Goal: Task Accomplishment & Management: Manage account settings

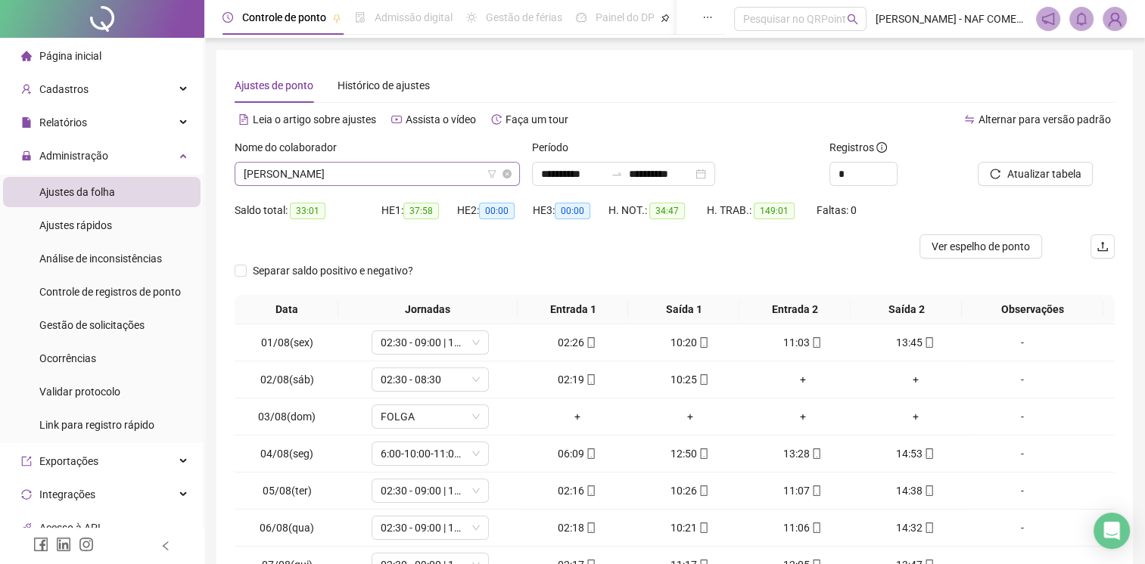
scroll to position [218, 0]
click at [368, 175] on span "[PERSON_NAME]" at bounding box center [377, 174] width 267 height 23
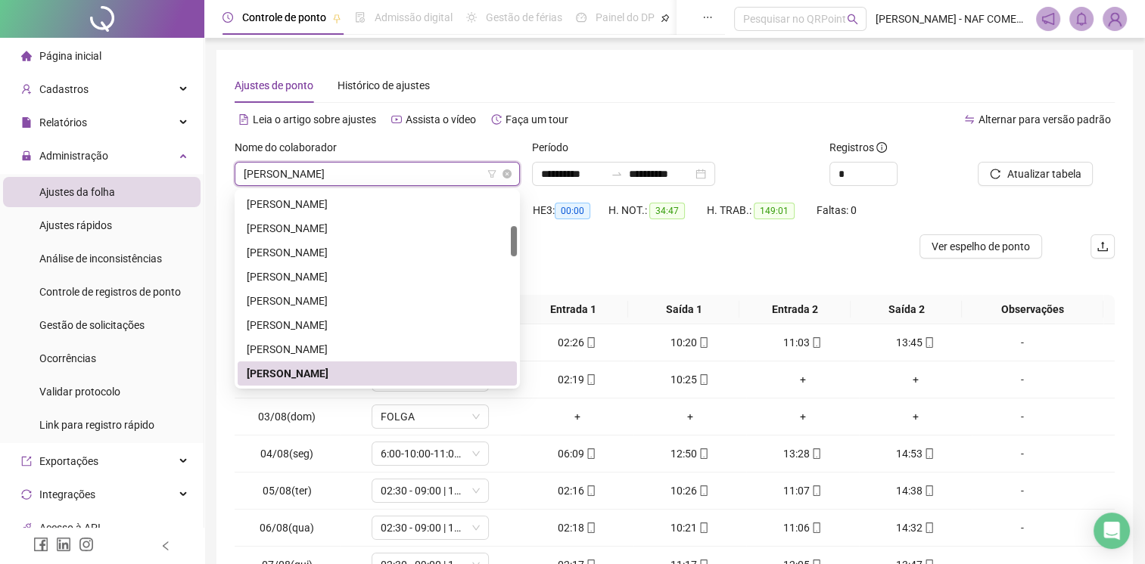
click at [370, 173] on span "[PERSON_NAME]" at bounding box center [377, 174] width 267 height 23
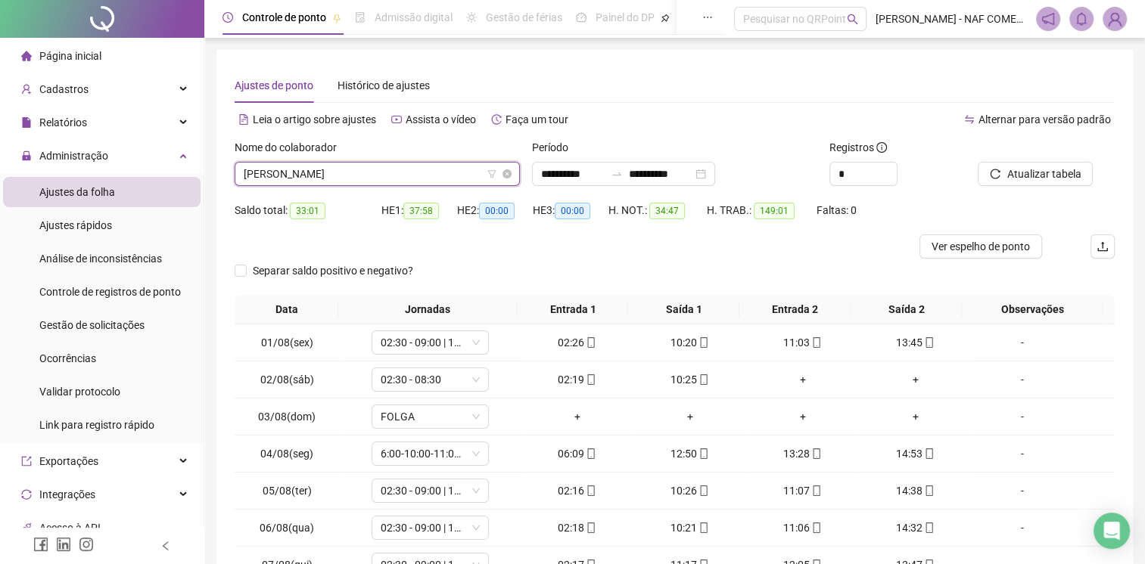
click at [363, 167] on span "[PERSON_NAME]" at bounding box center [377, 174] width 267 height 23
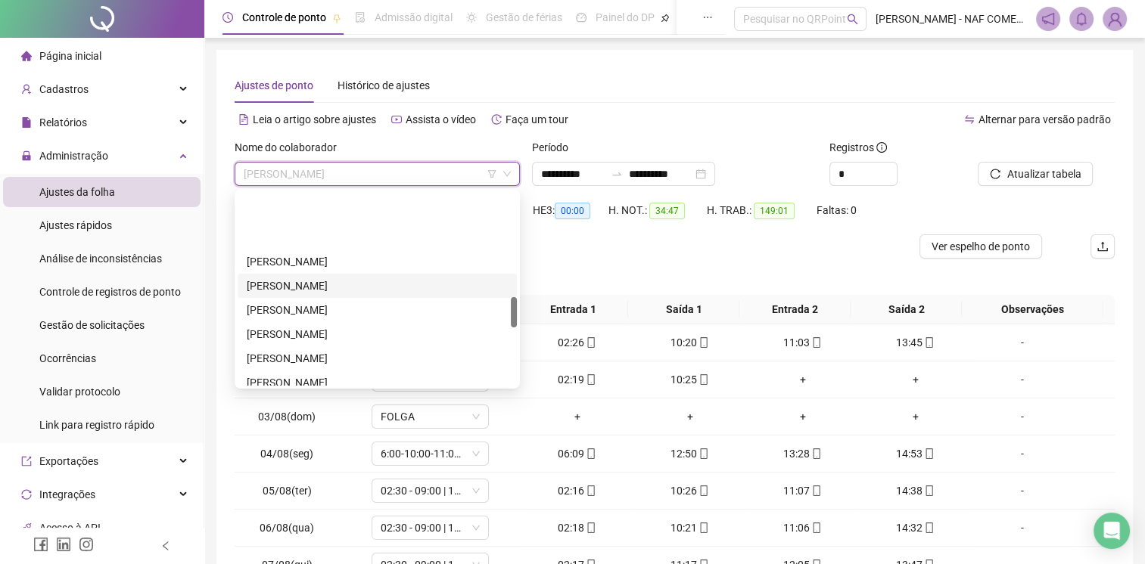
scroll to position [672, 0]
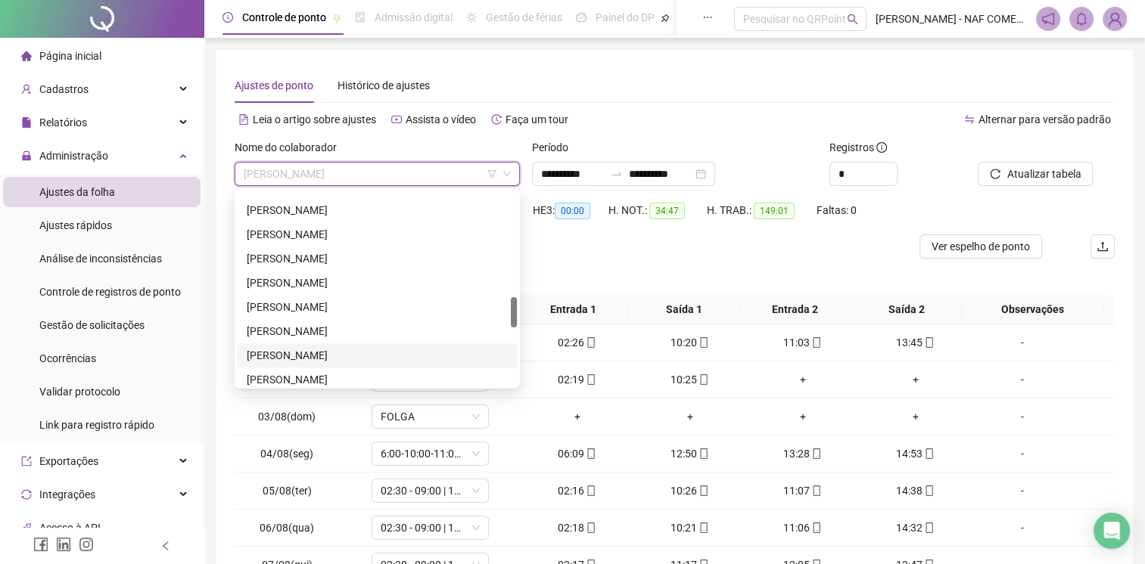
click at [332, 353] on div "[PERSON_NAME]" at bounding box center [377, 355] width 261 height 17
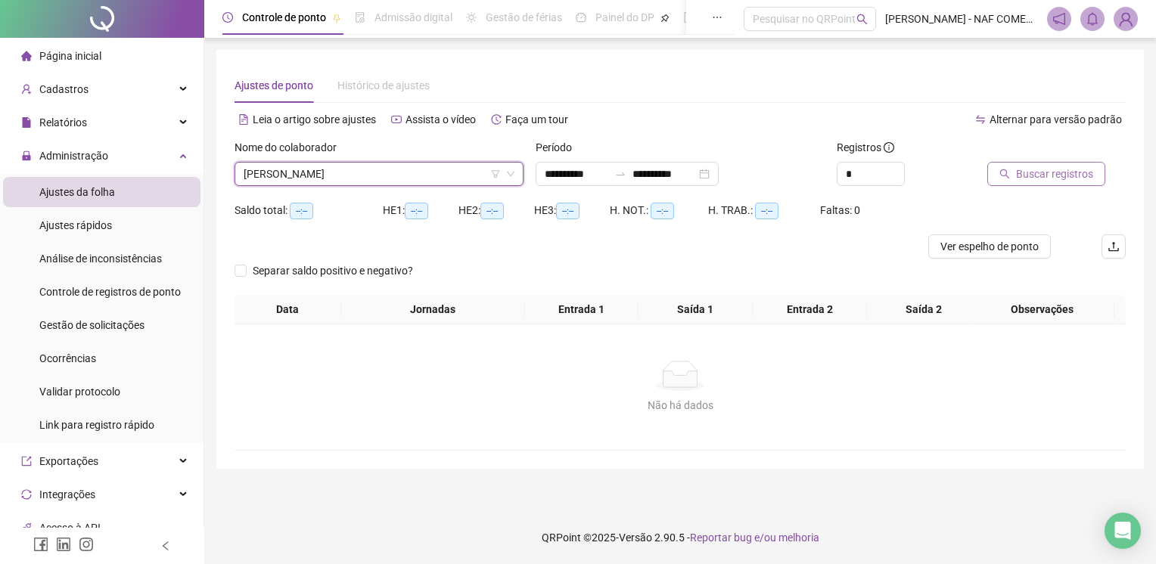
click at [1052, 177] on span "Buscar registros" at bounding box center [1054, 174] width 77 height 17
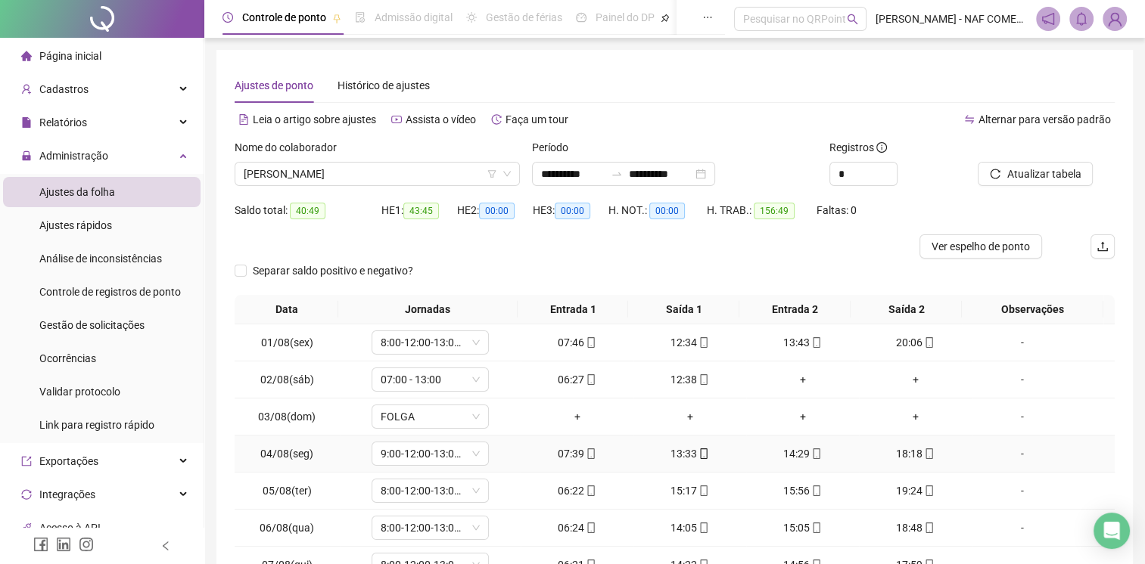
scroll to position [144, 0]
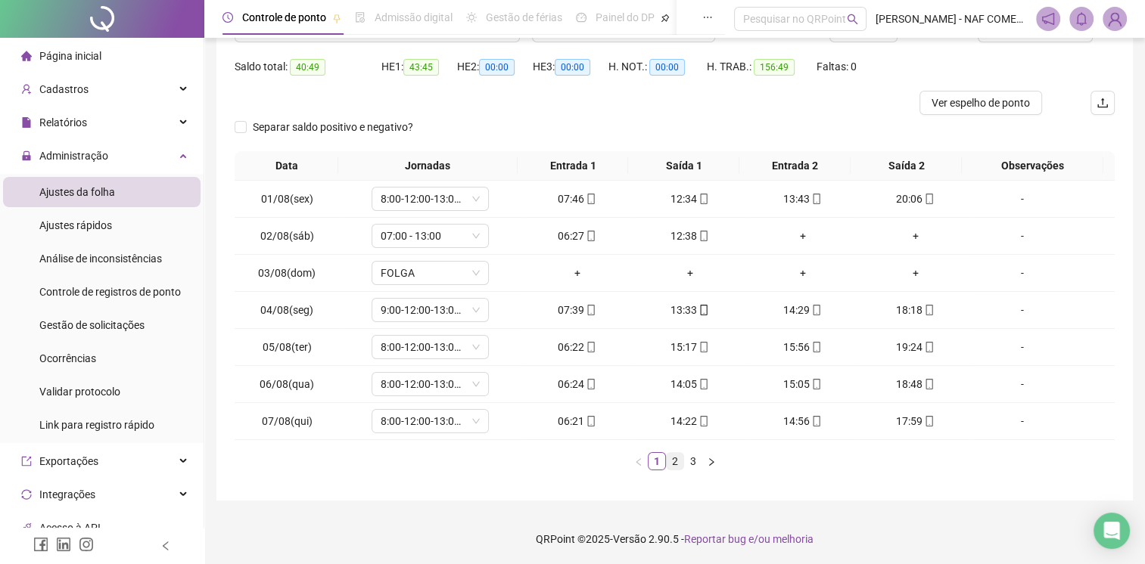
click at [672, 466] on link "2" at bounding box center [674, 461] width 17 height 17
click at [690, 461] on link "3" at bounding box center [693, 461] width 17 height 17
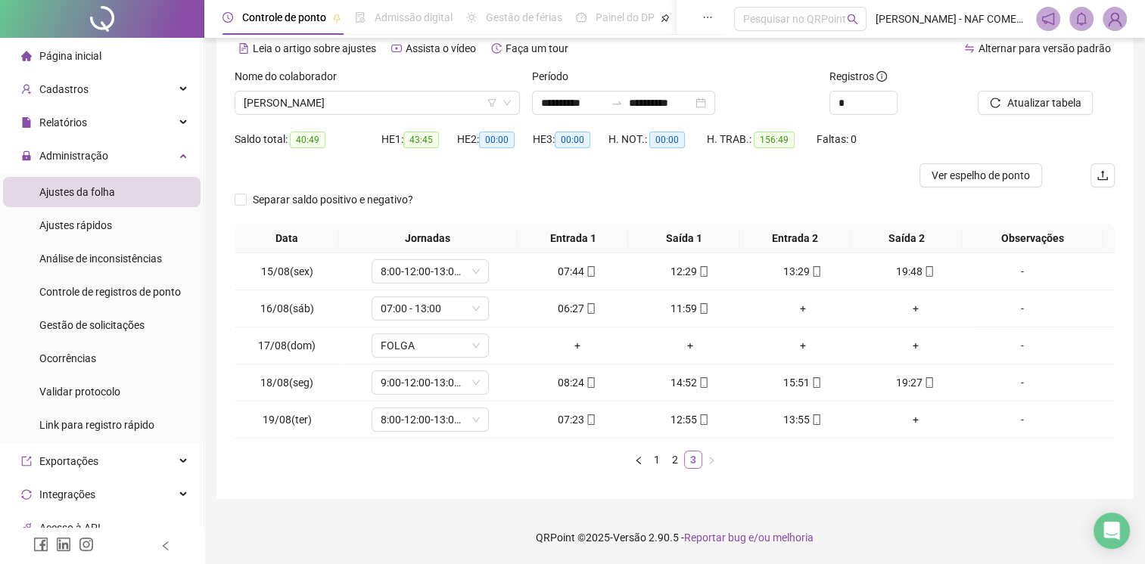
scroll to position [70, 0]
drag, startPoint x: 853, startPoint y: 104, endPoint x: 824, endPoint y: 104, distance: 29.5
click at [823, 103] on div "Registros *" at bounding box center [897, 99] width 149 height 59
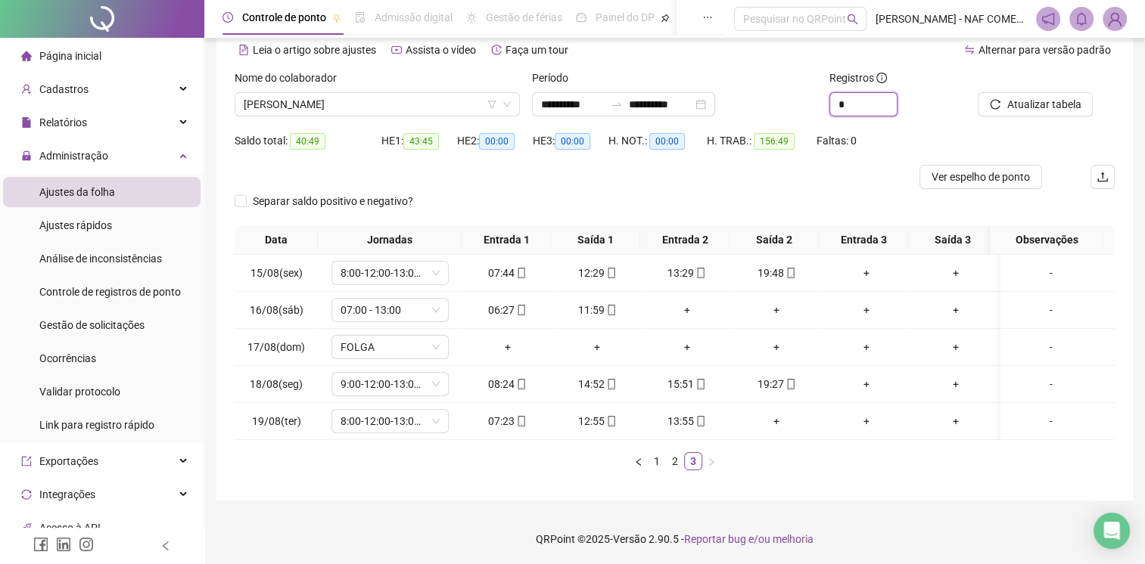
type input "*"
click at [668, 468] on link "2" at bounding box center [674, 461] width 17 height 17
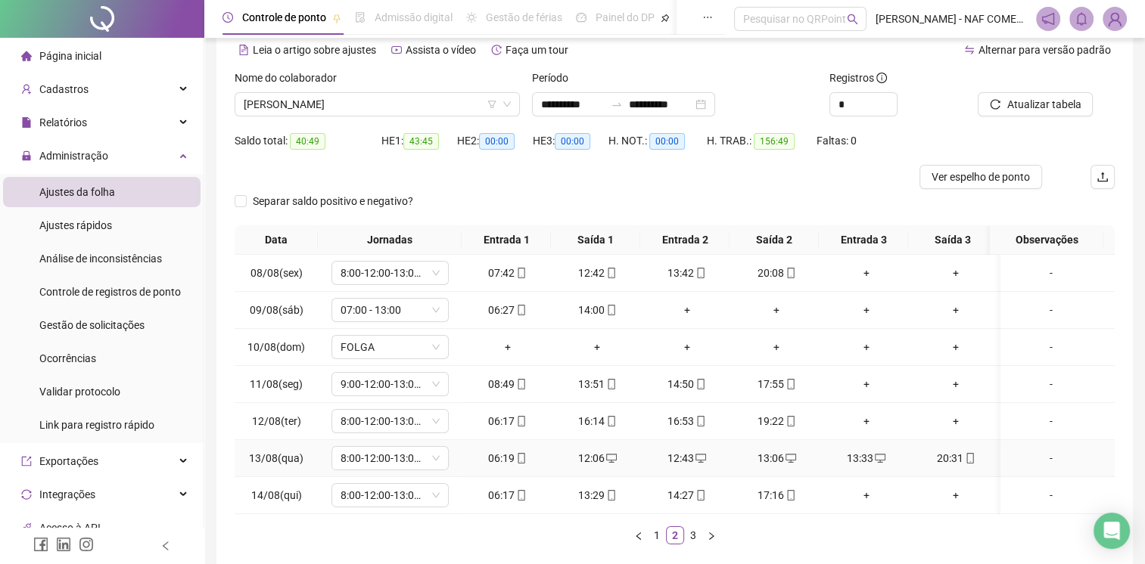
click at [588, 458] on div "12:06" at bounding box center [597, 458] width 78 height 17
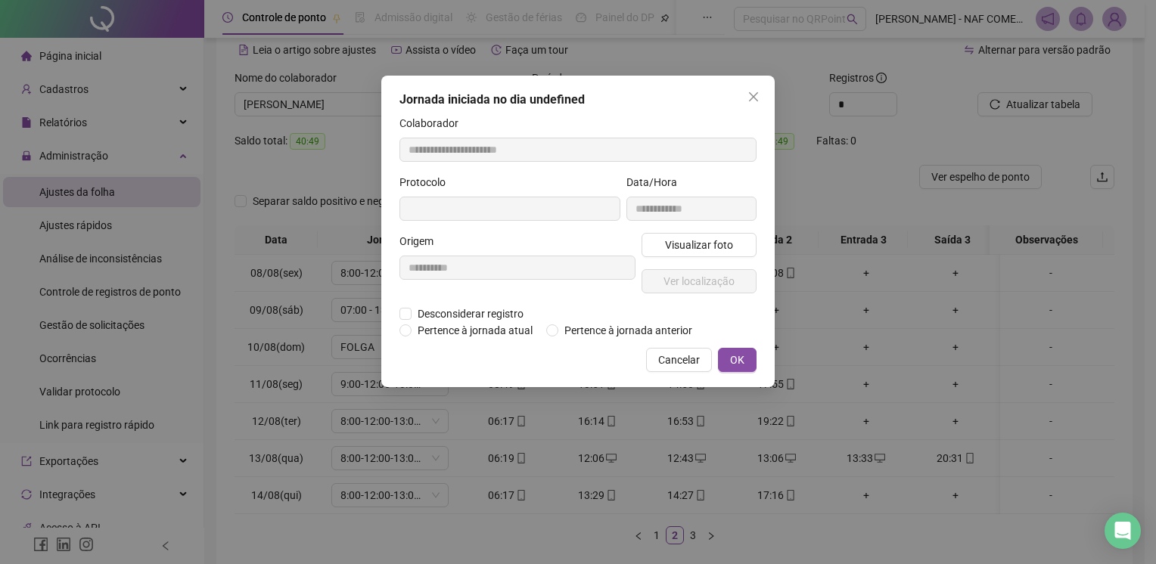
type input "**********"
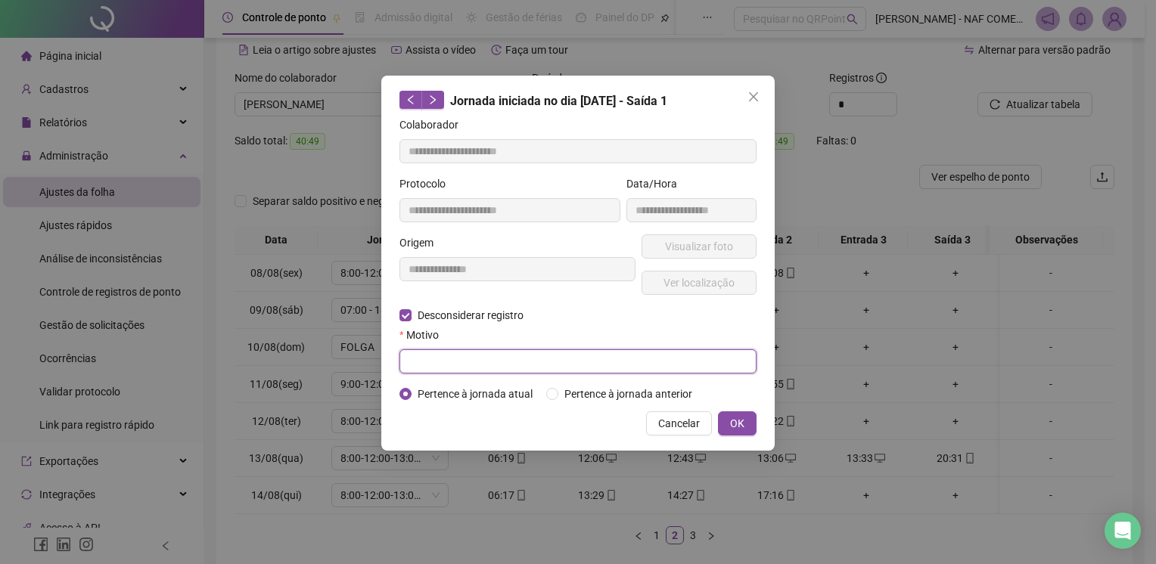
click at [487, 365] on input "text" at bounding box center [577, 361] width 357 height 24
type input "*****"
click at [736, 417] on span "OK" at bounding box center [737, 423] width 14 height 17
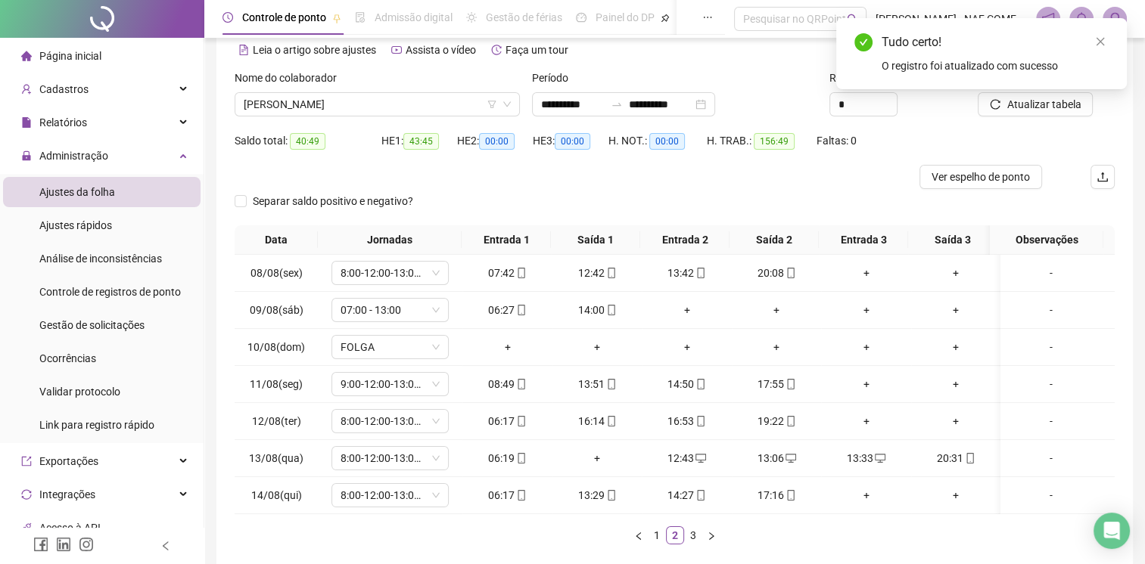
click at [1051, 89] on div "Tudo certo! O registro foi atualizado com sucesso" at bounding box center [981, 53] width 290 height 71
click at [766, 458] on div "13:06" at bounding box center [777, 458] width 78 height 17
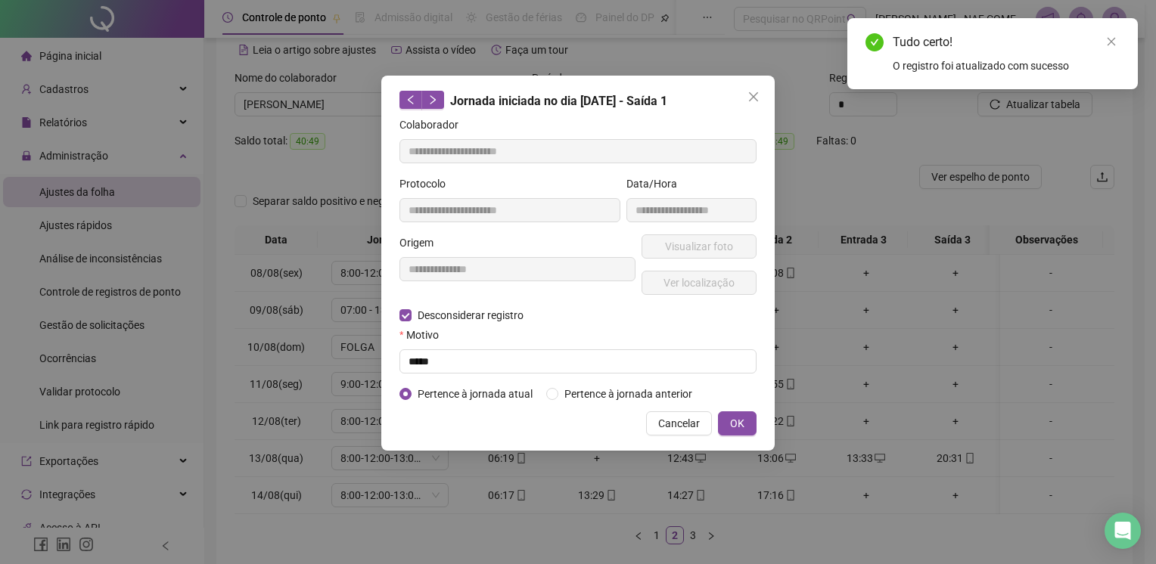
type input "**********"
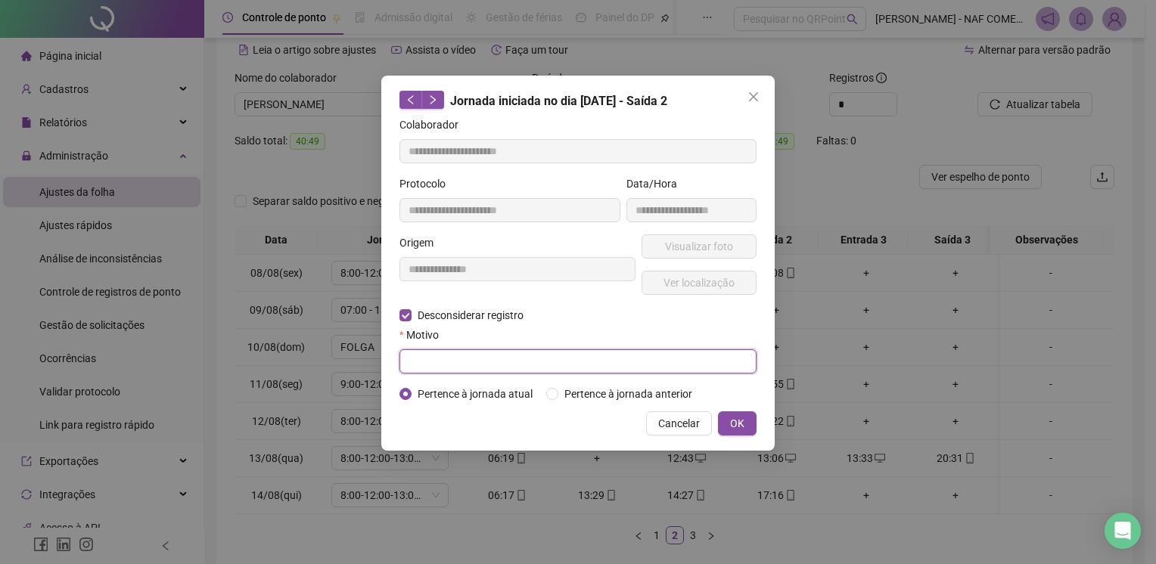
click at [448, 365] on input "text" at bounding box center [577, 361] width 357 height 24
type input "*"
type input "*****"
click at [737, 413] on button "OK" at bounding box center [737, 424] width 39 height 24
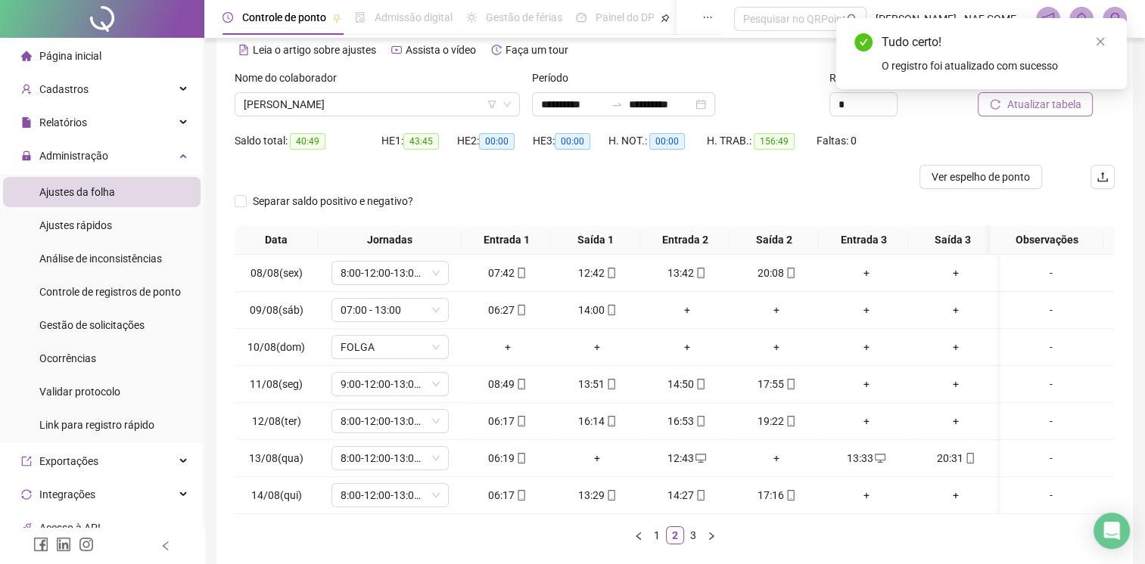
click at [1047, 113] on button "Atualizar tabela" at bounding box center [1034, 104] width 115 height 24
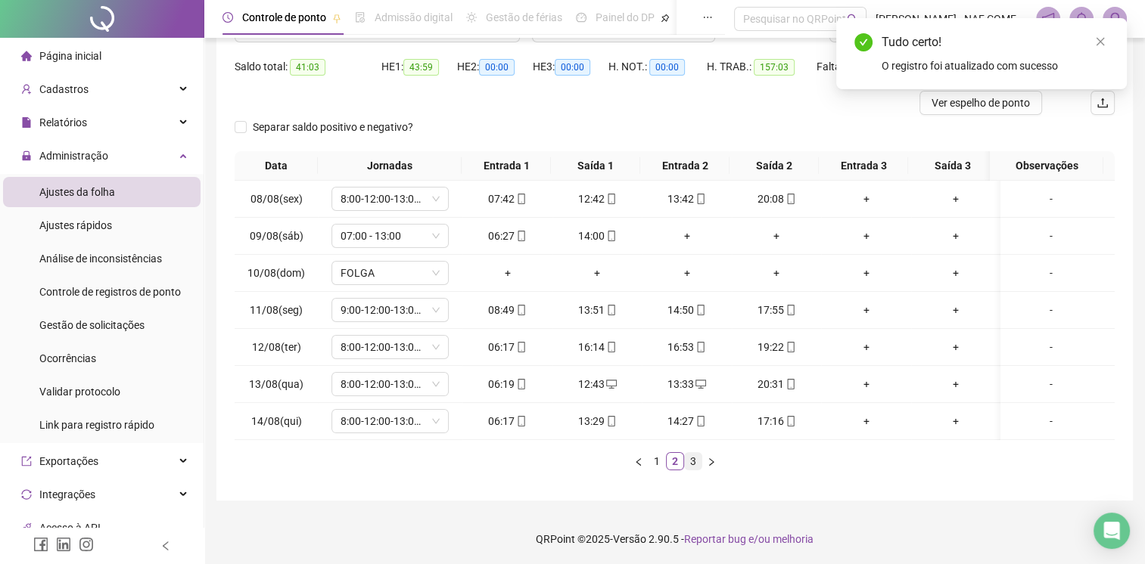
click at [694, 459] on link "3" at bounding box center [693, 461] width 17 height 17
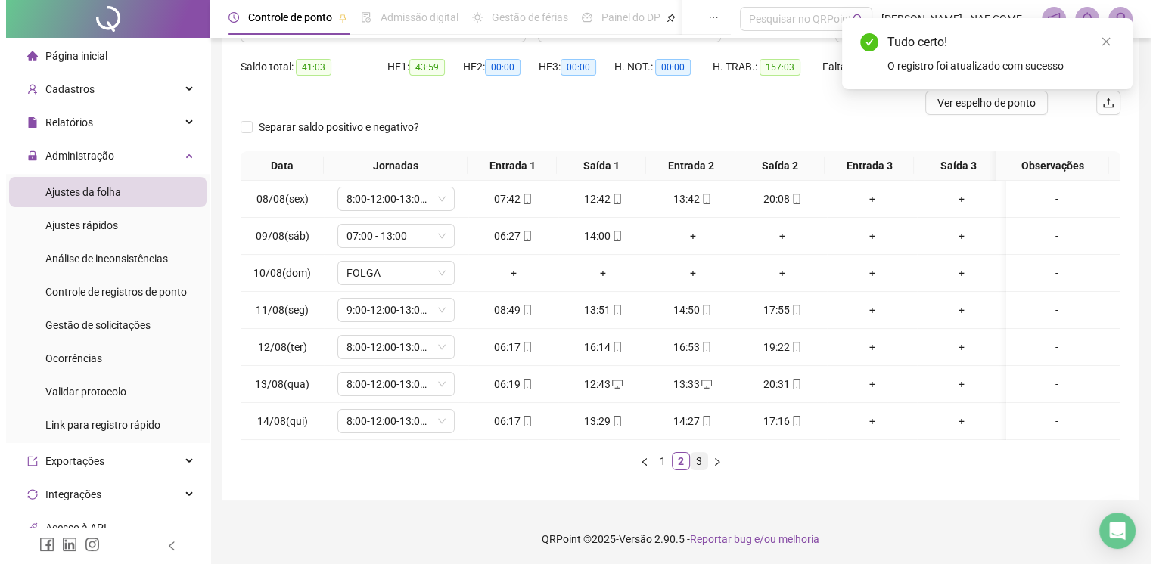
scroll to position [82, 0]
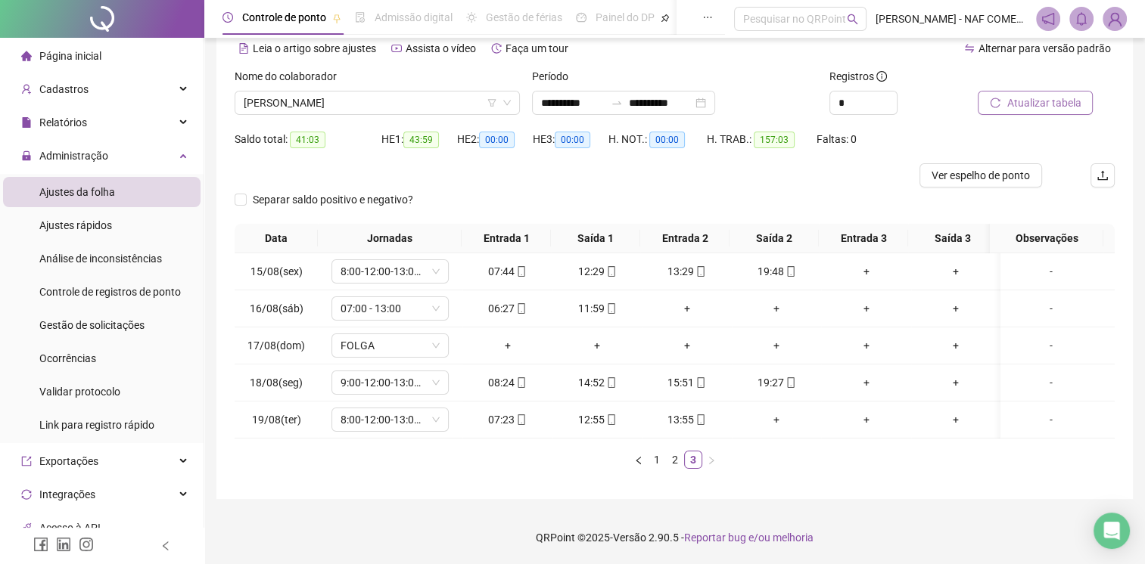
click at [1014, 95] on span "Atualizar tabela" at bounding box center [1043, 103] width 74 height 17
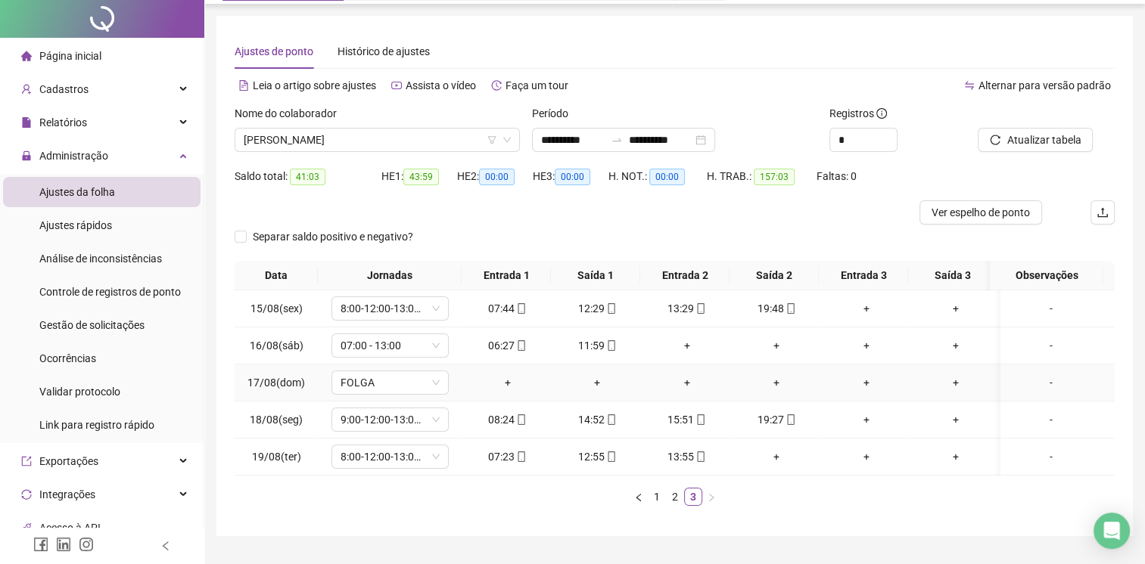
scroll to position [0, 0]
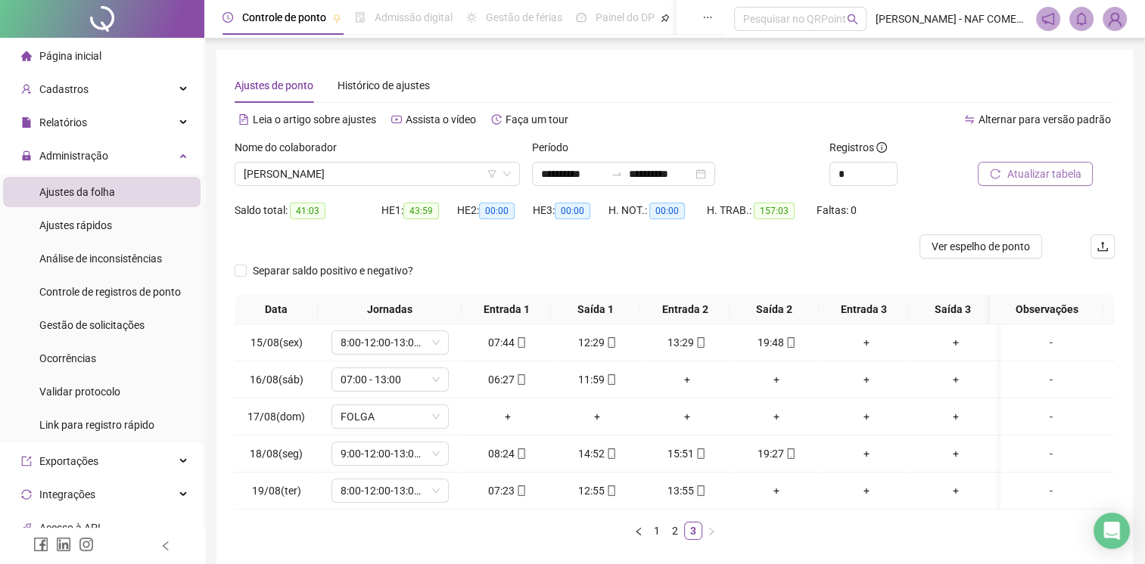
click at [1045, 180] on span "Atualizar tabela" at bounding box center [1043, 174] width 74 height 17
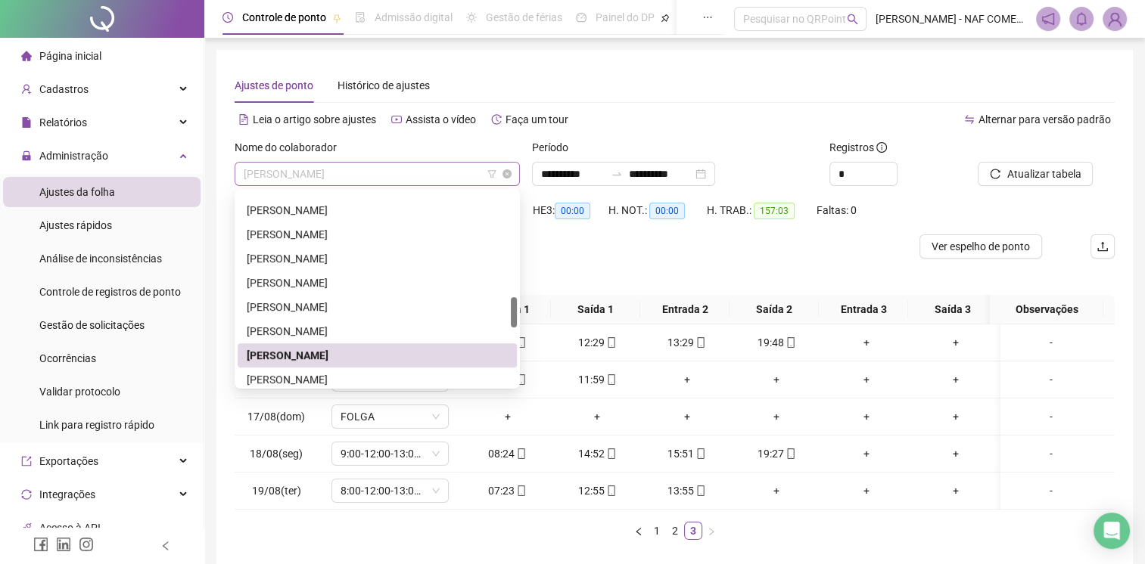
click at [393, 172] on span "[PERSON_NAME]" at bounding box center [377, 174] width 267 height 23
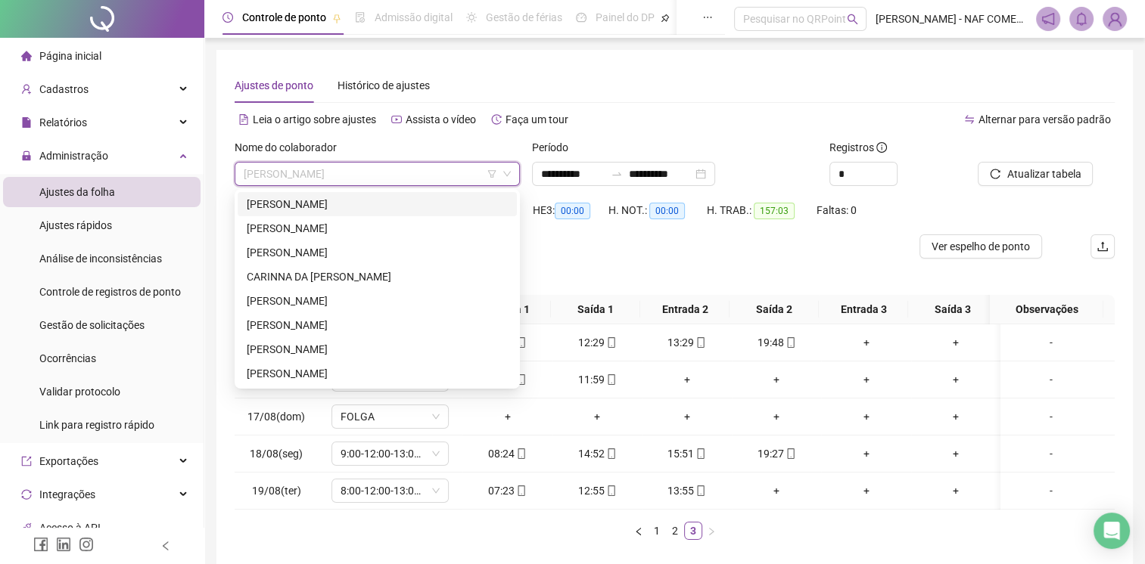
click at [366, 204] on div "[PERSON_NAME]" at bounding box center [377, 204] width 261 height 17
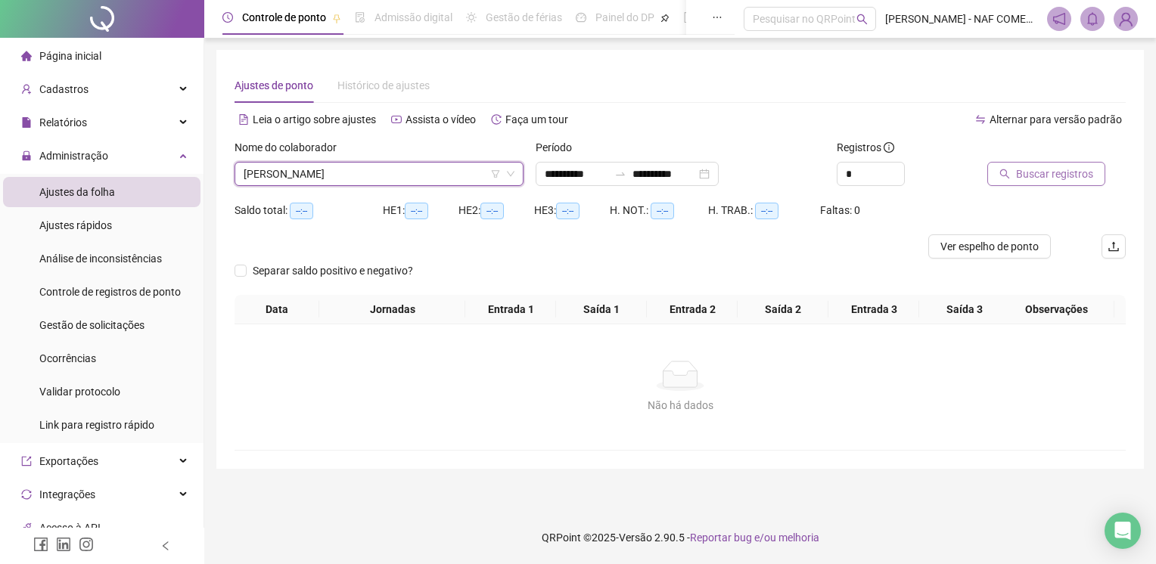
click at [1023, 175] on span "Buscar registros" at bounding box center [1054, 174] width 77 height 17
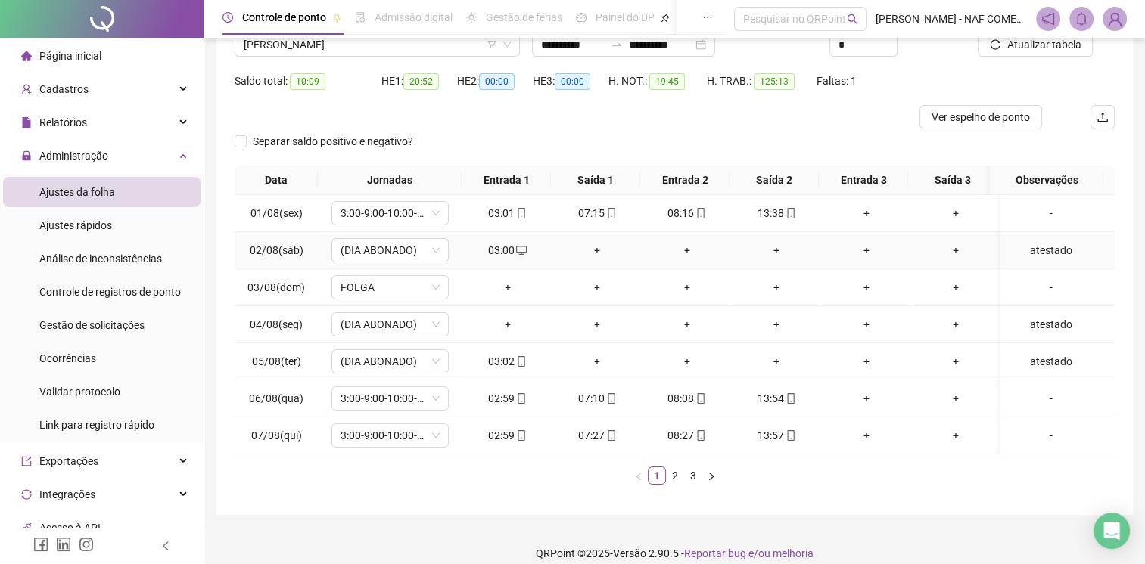
scroll to position [155, 0]
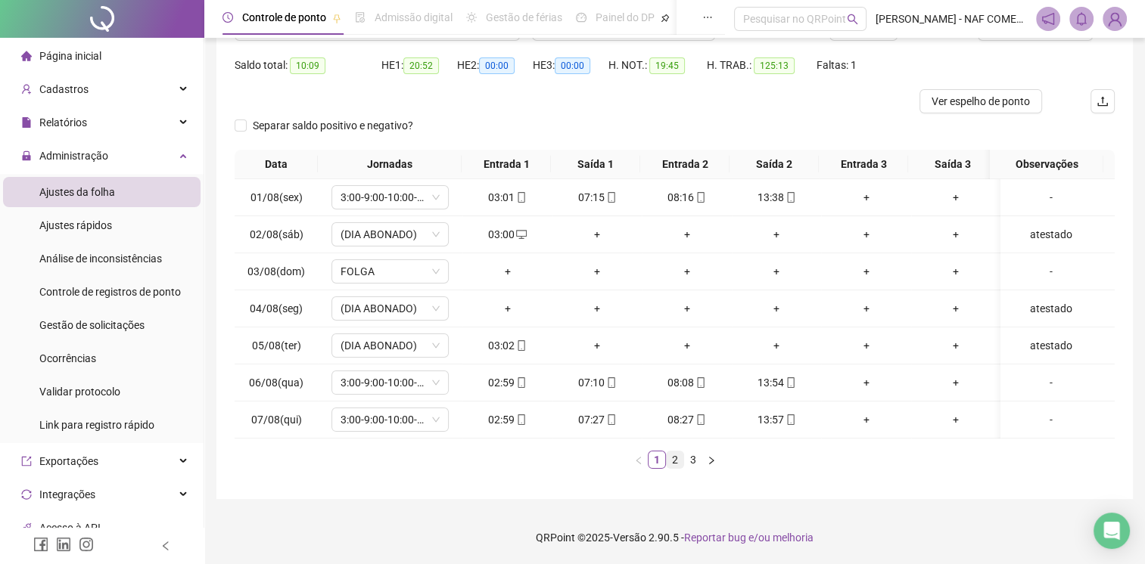
click at [671, 460] on link "2" at bounding box center [674, 460] width 17 height 17
click at [689, 458] on link "3" at bounding box center [693, 460] width 17 height 17
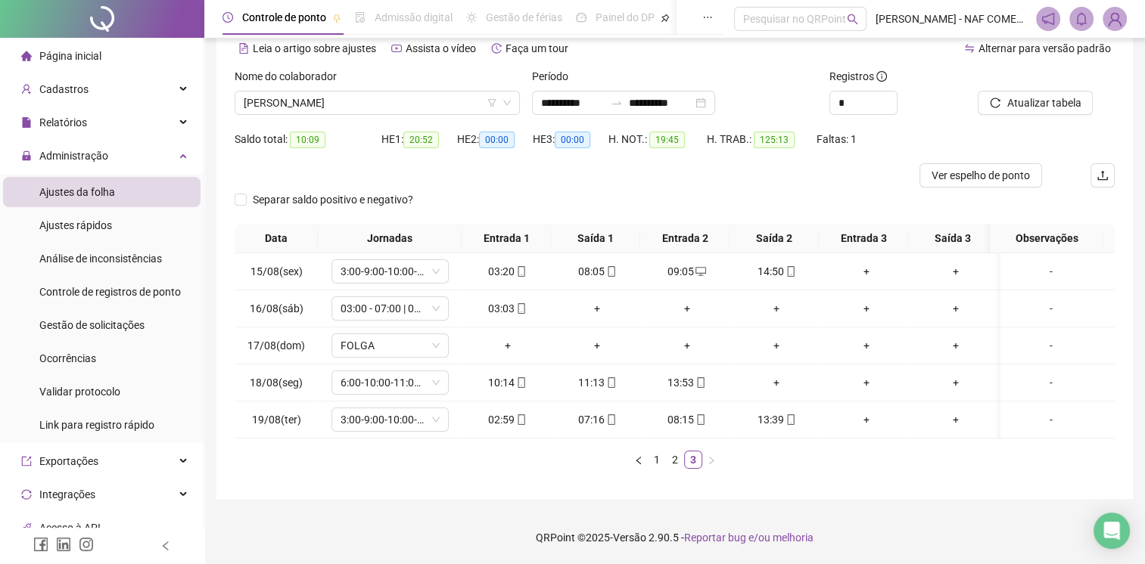
scroll to position [6, 0]
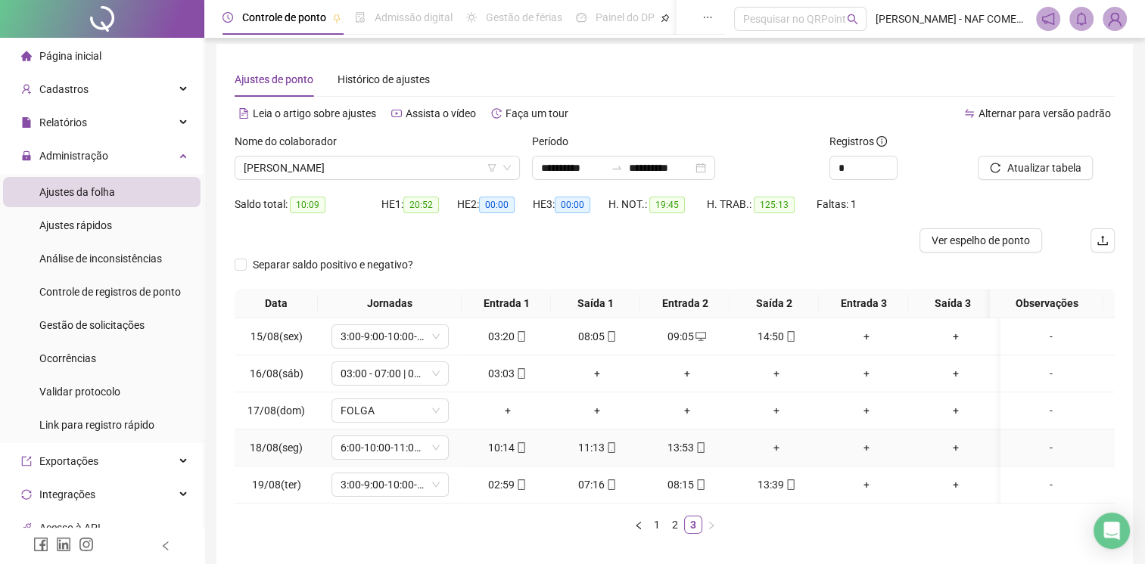
click at [775, 450] on div "+" at bounding box center [777, 448] width 78 height 17
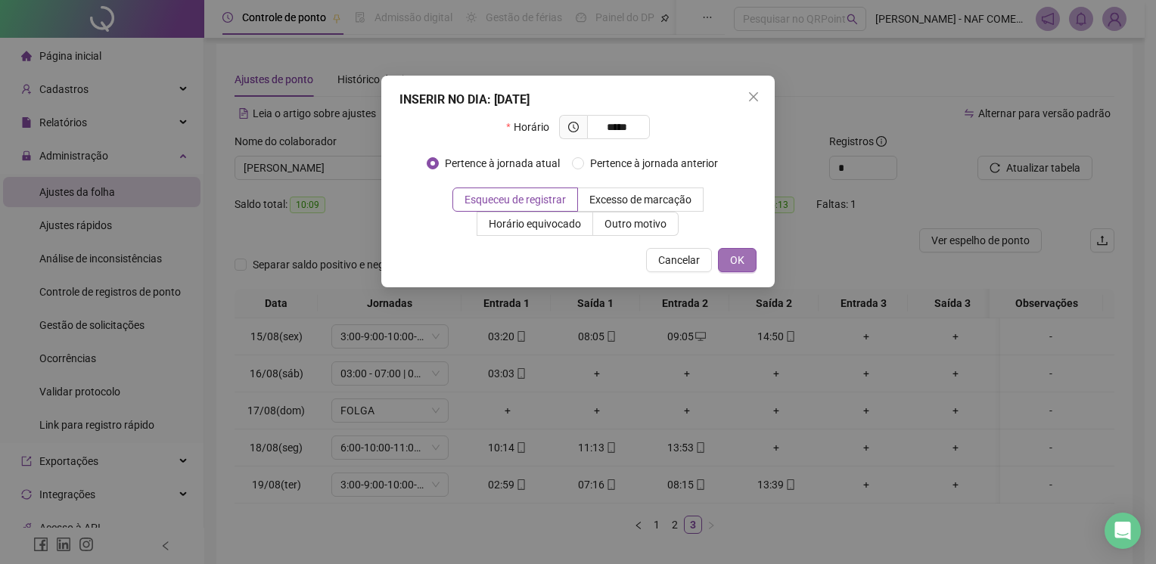
type input "*****"
click at [738, 256] on span "OK" at bounding box center [737, 260] width 14 height 17
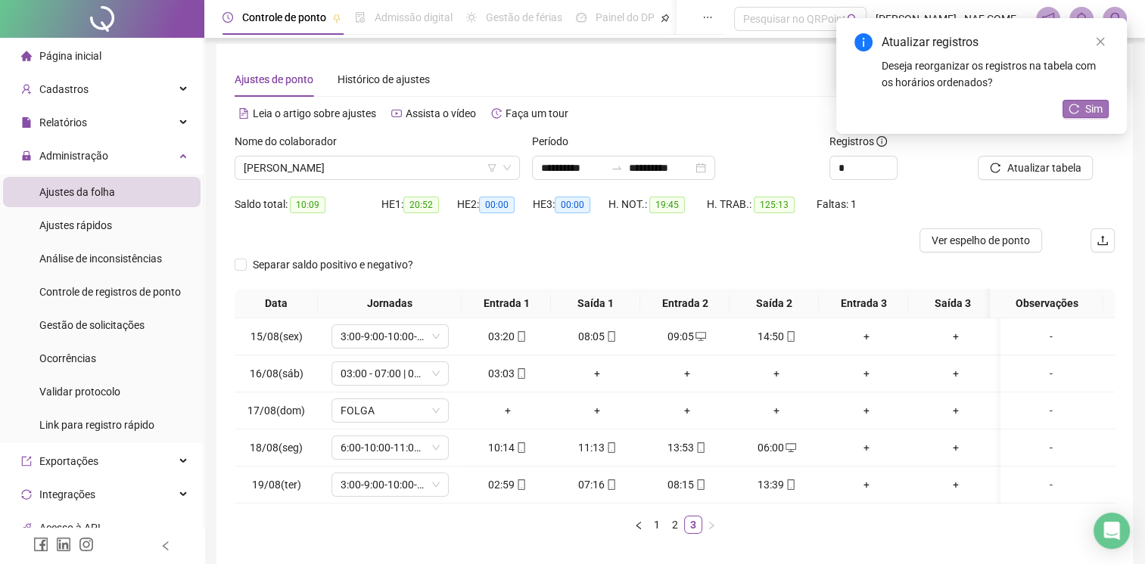
click at [1080, 103] on button "Sim" at bounding box center [1085, 109] width 46 height 18
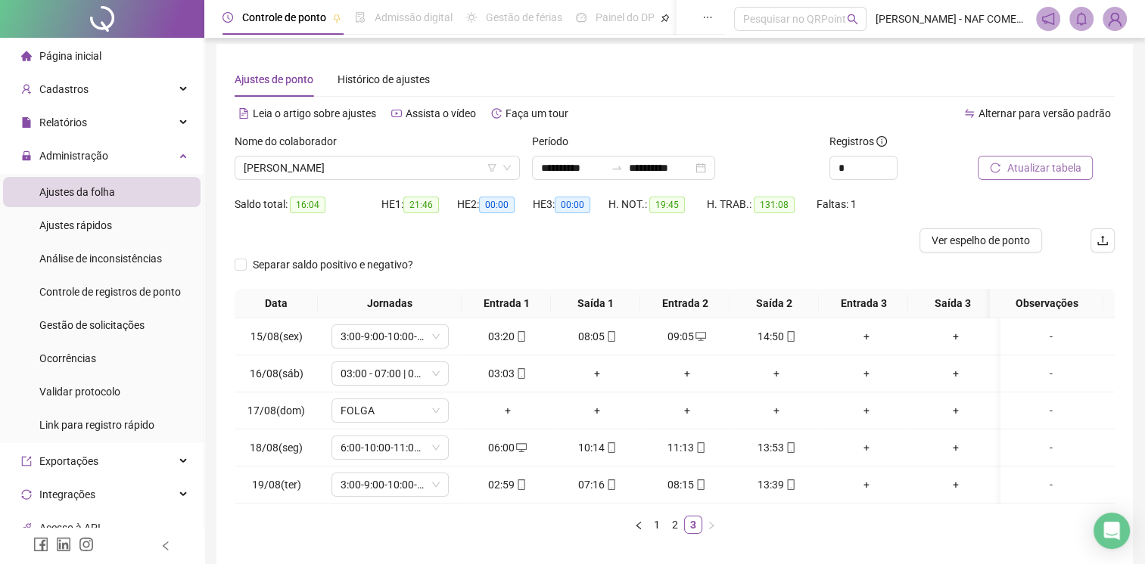
click at [1047, 163] on span "Atualizar tabela" at bounding box center [1043, 168] width 74 height 17
click at [695, 523] on link "3" at bounding box center [693, 525] width 17 height 17
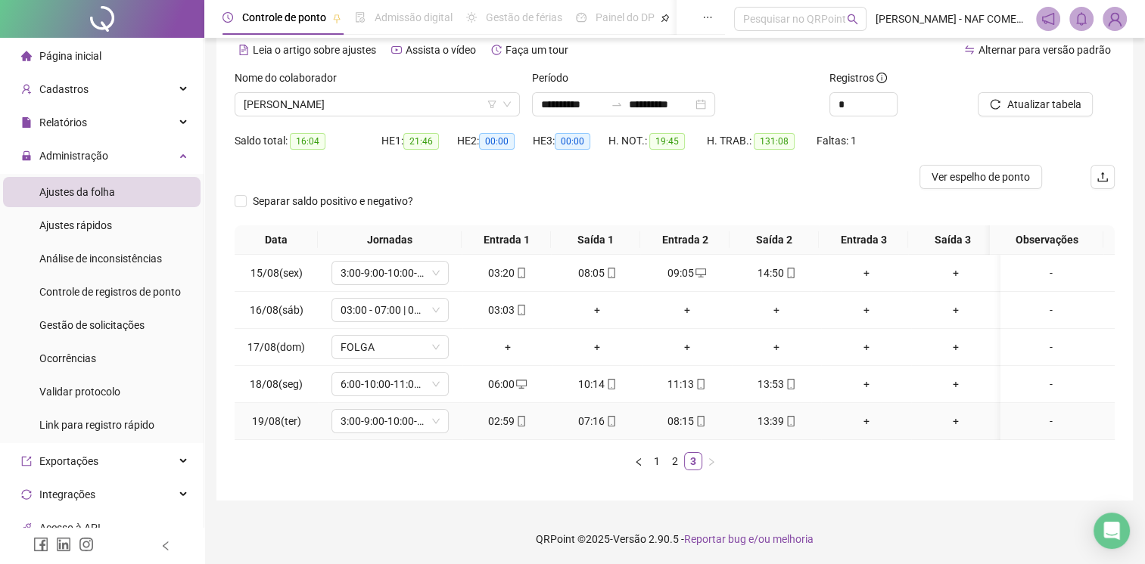
scroll to position [70, 0]
click at [779, 313] on div "+" at bounding box center [777, 310] width 78 height 17
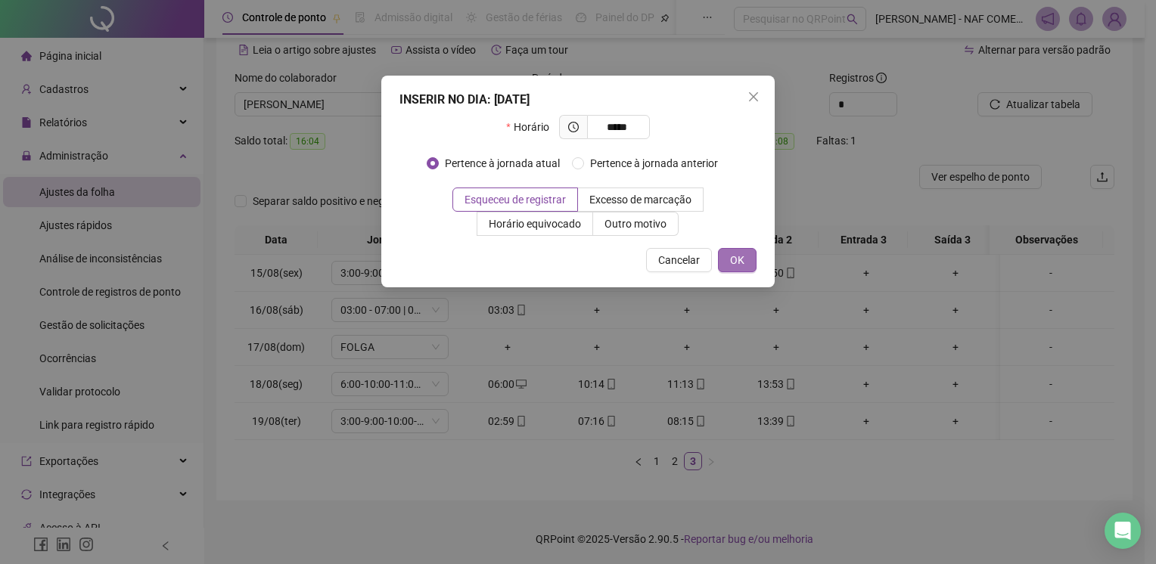
type input "*****"
click at [739, 252] on span "OK" at bounding box center [737, 260] width 14 height 17
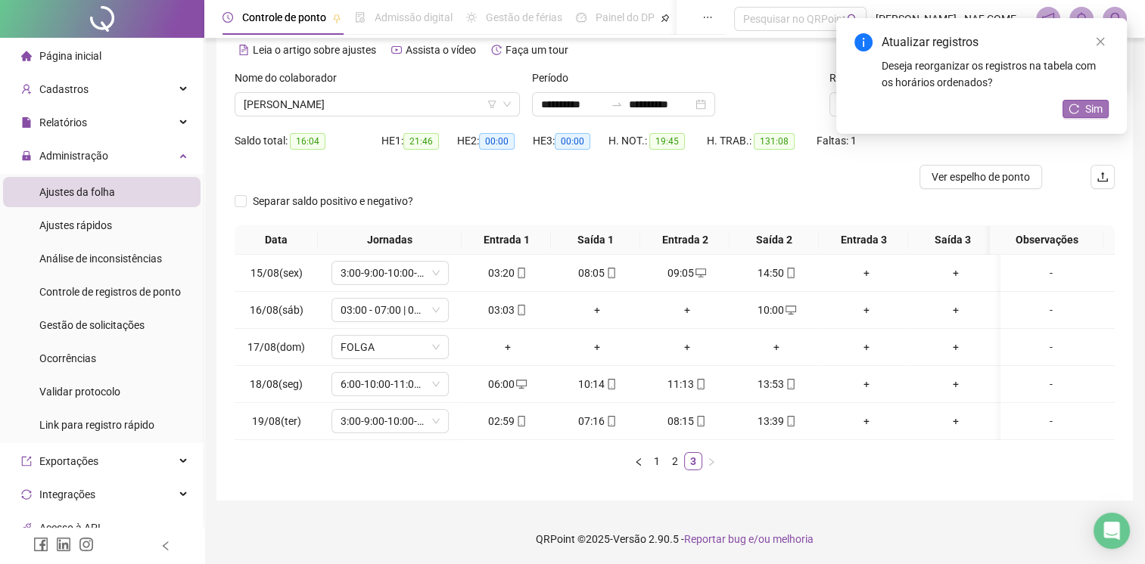
click at [1085, 110] on span "Sim" at bounding box center [1093, 109] width 17 height 17
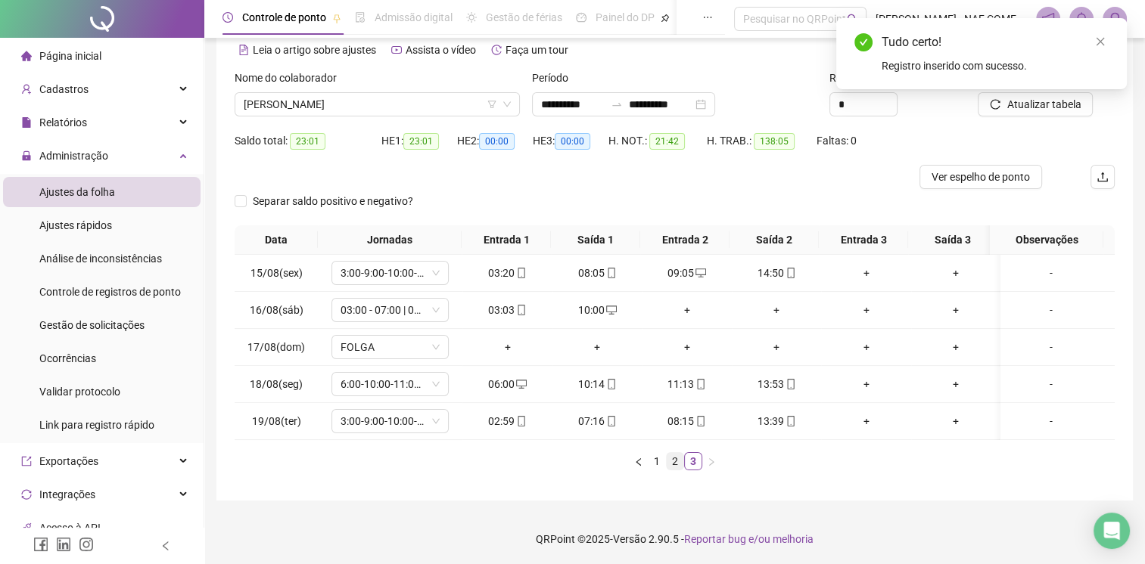
click at [670, 461] on link "2" at bounding box center [674, 461] width 17 height 17
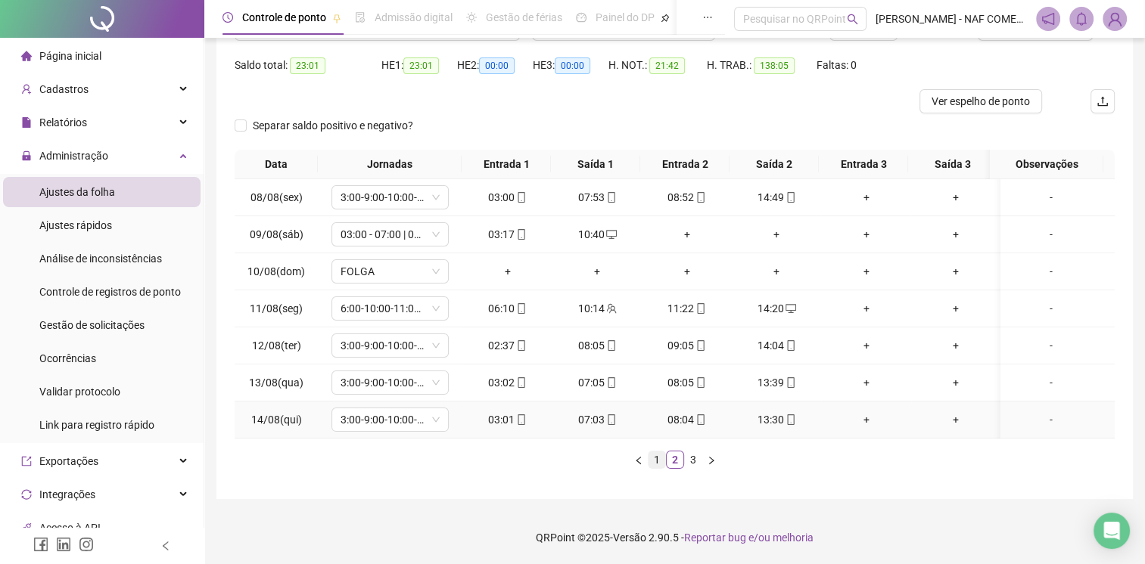
scroll to position [155, 0]
click at [651, 464] on link "1" at bounding box center [656, 460] width 17 height 17
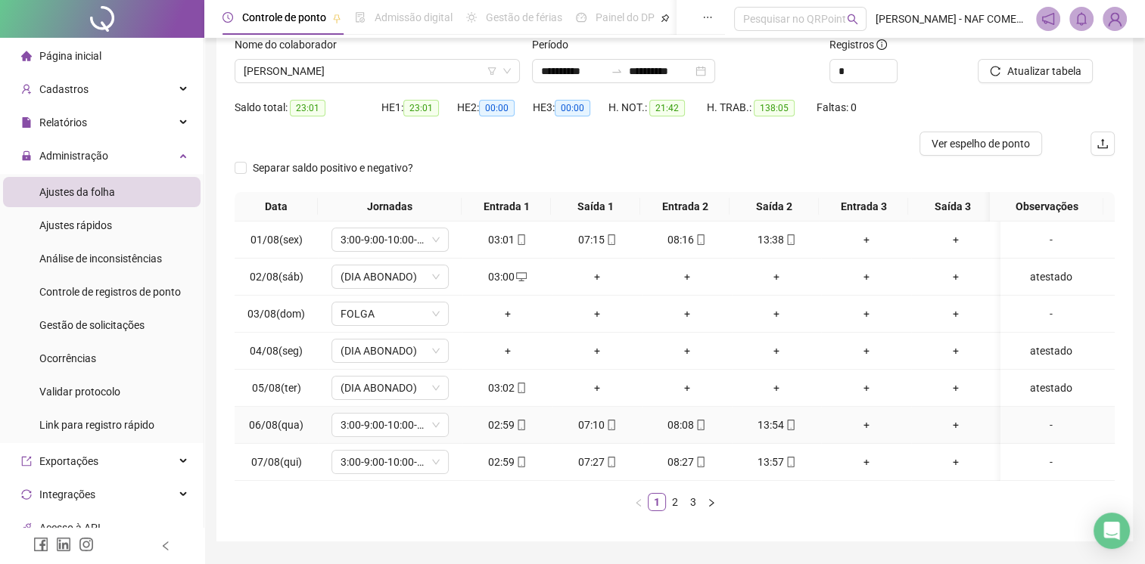
scroll to position [4, 0]
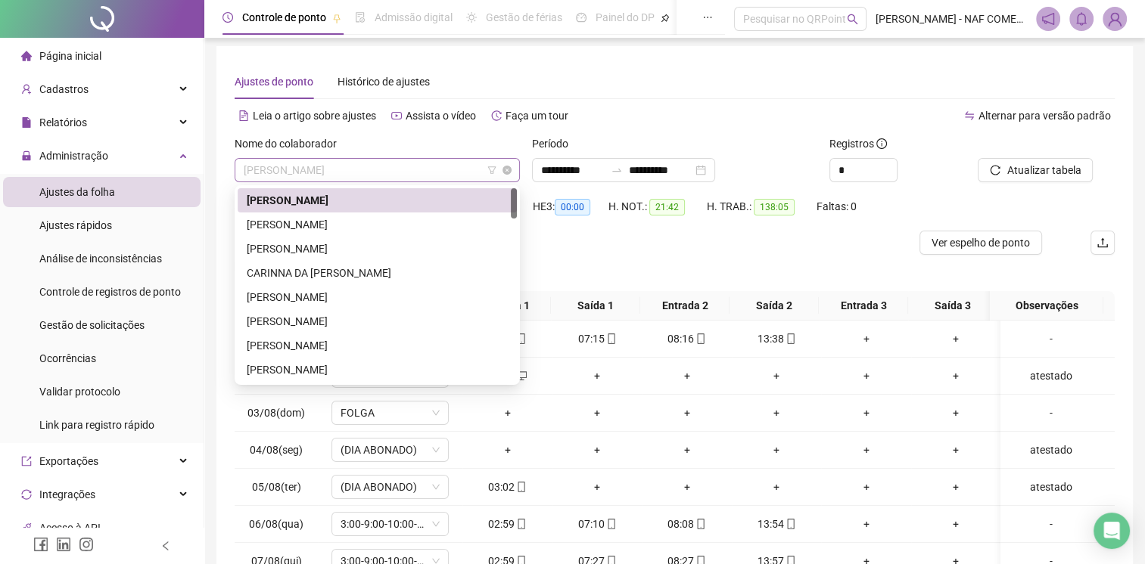
click at [421, 175] on span "[PERSON_NAME]" at bounding box center [377, 170] width 267 height 23
click at [361, 224] on div "[PERSON_NAME]" at bounding box center [377, 224] width 261 height 17
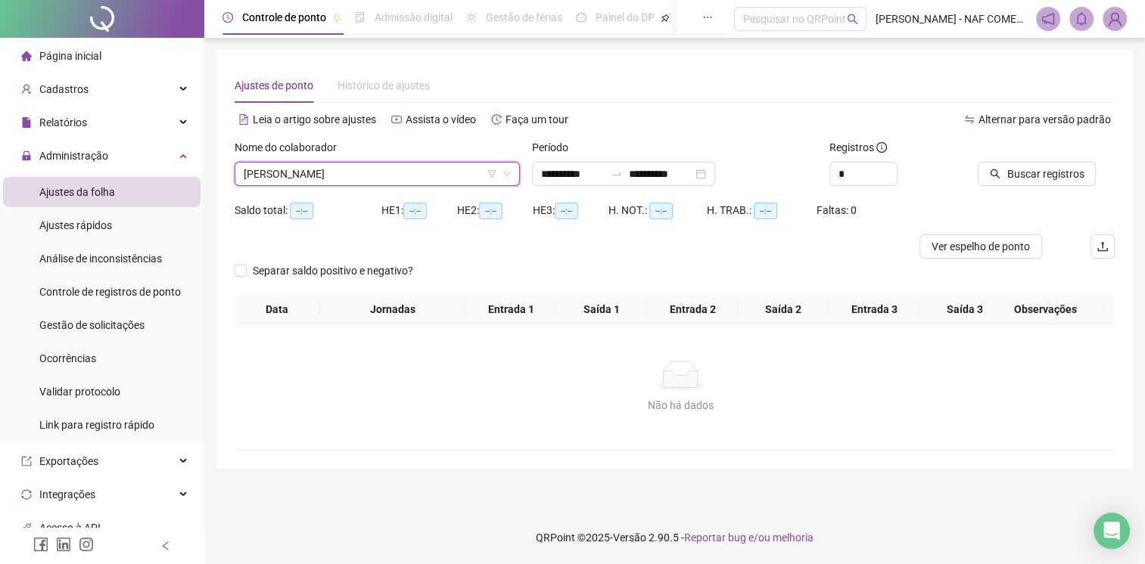
scroll to position [0, 0]
click at [1027, 175] on span "Buscar registros" at bounding box center [1054, 174] width 77 height 17
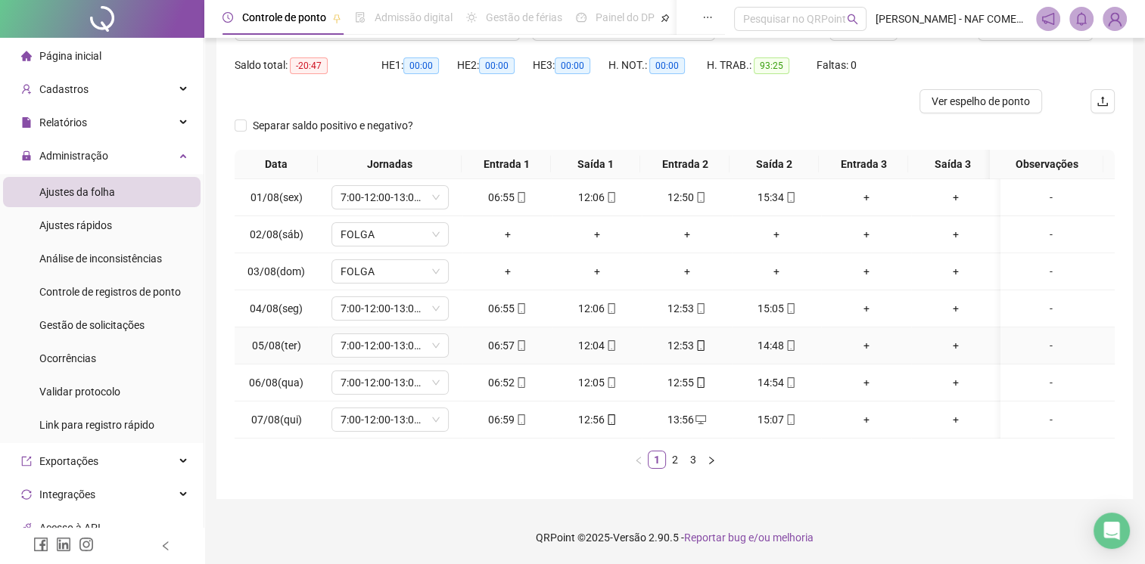
scroll to position [155, 0]
click at [678, 461] on link "2" at bounding box center [674, 460] width 17 height 17
click at [693, 462] on link "3" at bounding box center [693, 460] width 17 height 17
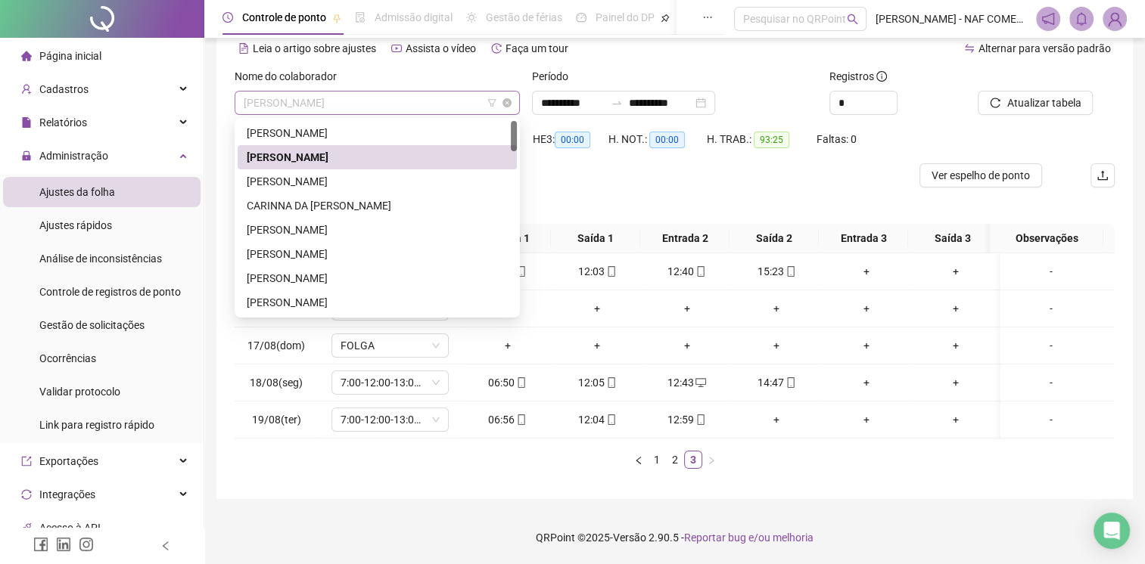
click at [419, 92] on span "[PERSON_NAME]" at bounding box center [377, 103] width 267 height 23
click at [345, 173] on div "[PERSON_NAME]" at bounding box center [377, 181] width 261 height 17
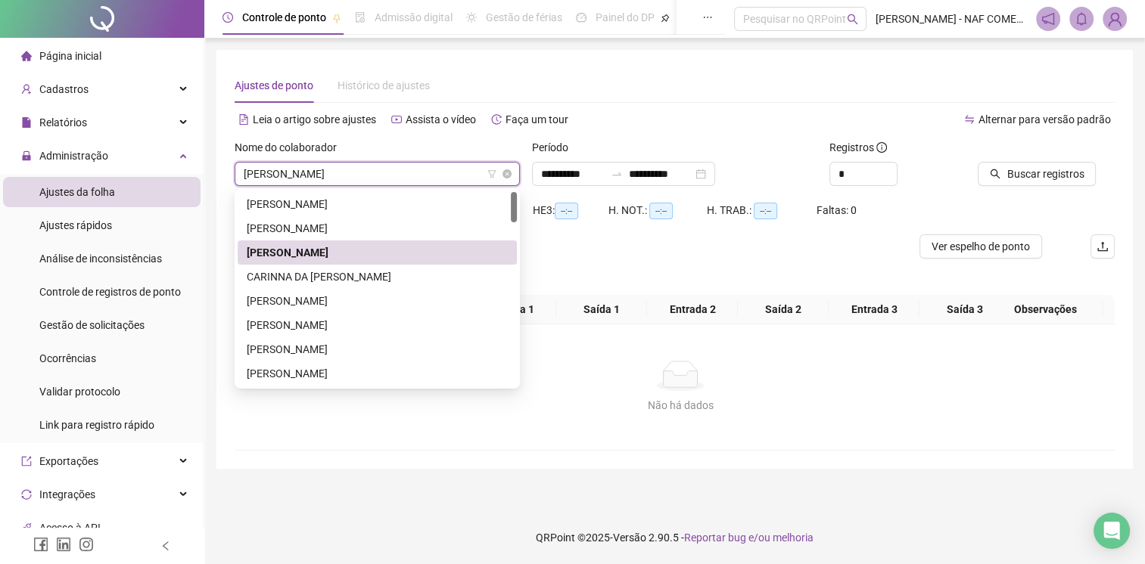
scroll to position [0, 0]
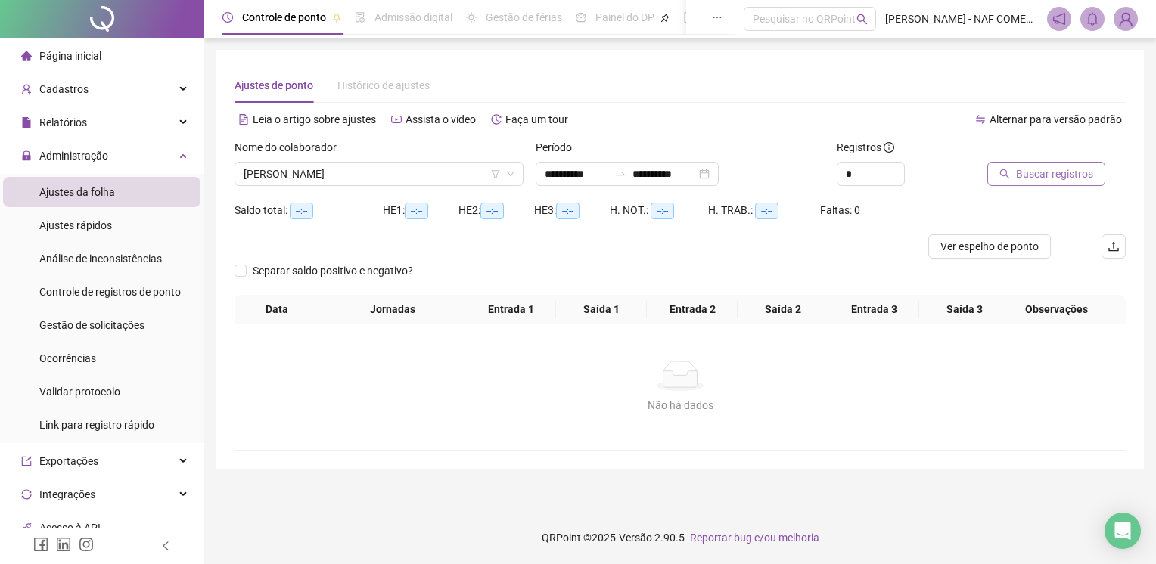
click at [1050, 168] on span "Buscar registros" at bounding box center [1054, 174] width 77 height 17
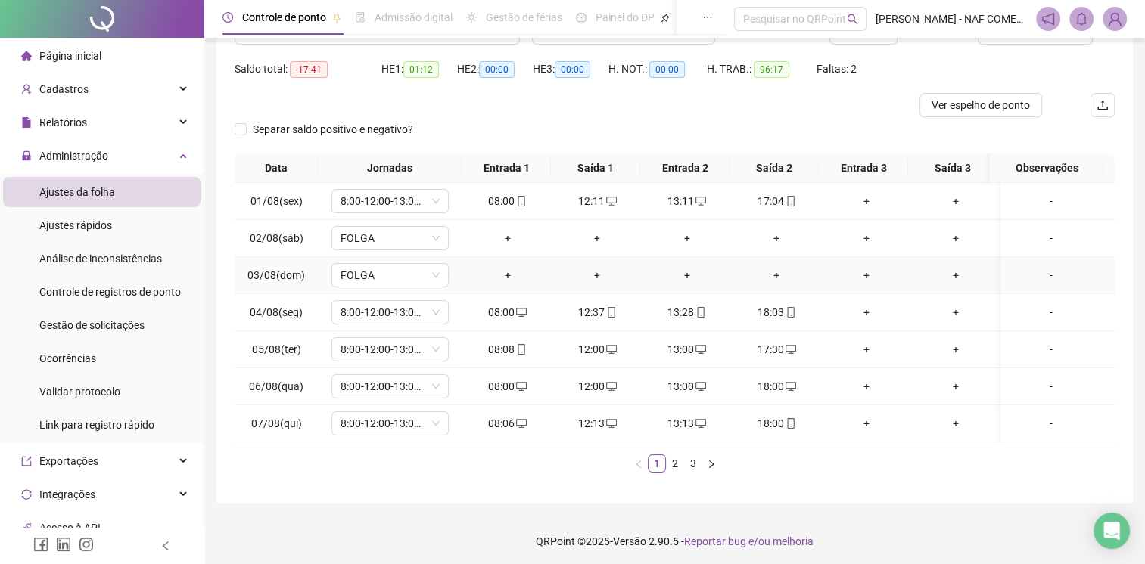
scroll to position [155, 0]
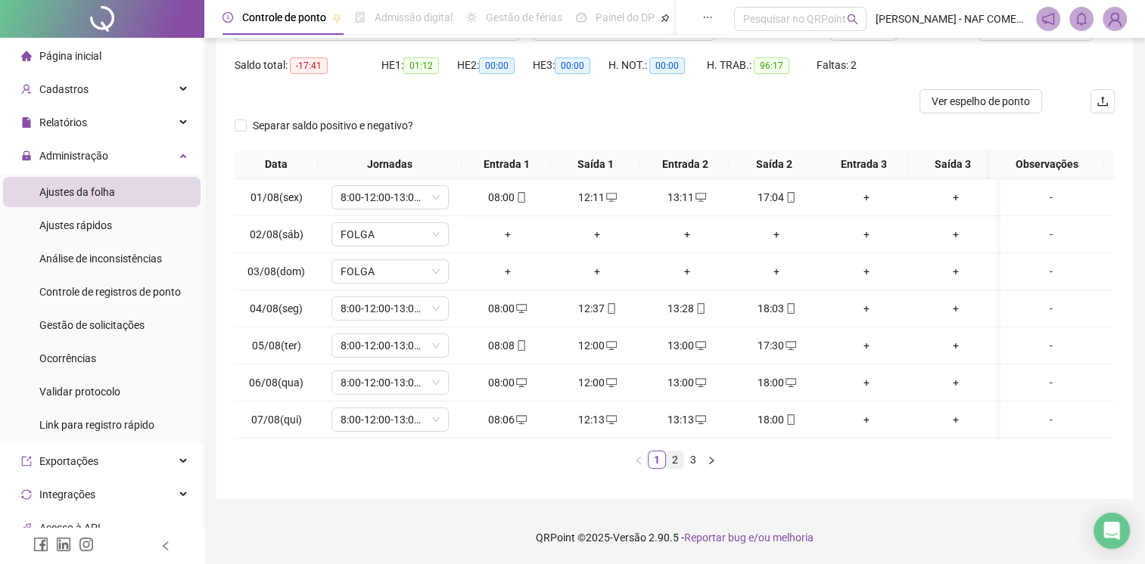
click at [671, 459] on link "2" at bounding box center [674, 460] width 17 height 17
click at [696, 460] on link "3" at bounding box center [693, 460] width 17 height 17
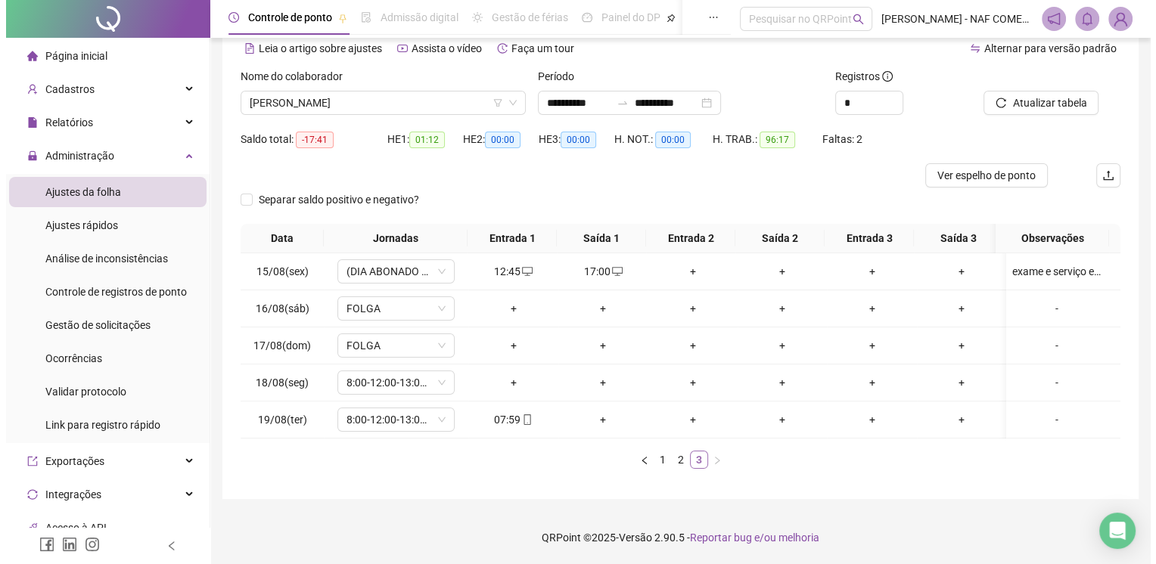
scroll to position [82, 0]
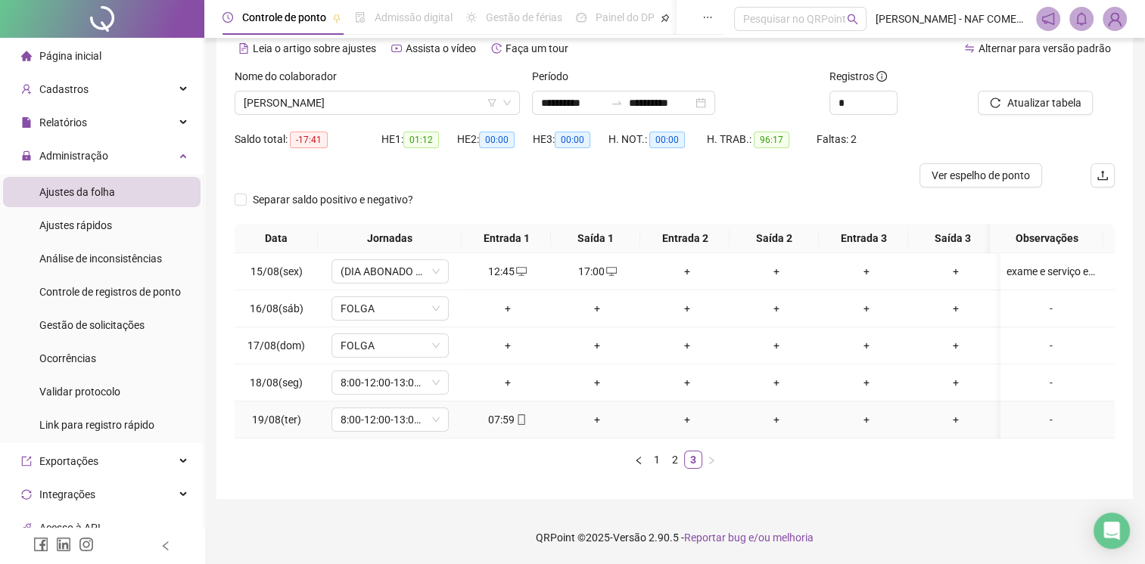
click at [590, 412] on div "+" at bounding box center [597, 420] width 78 height 17
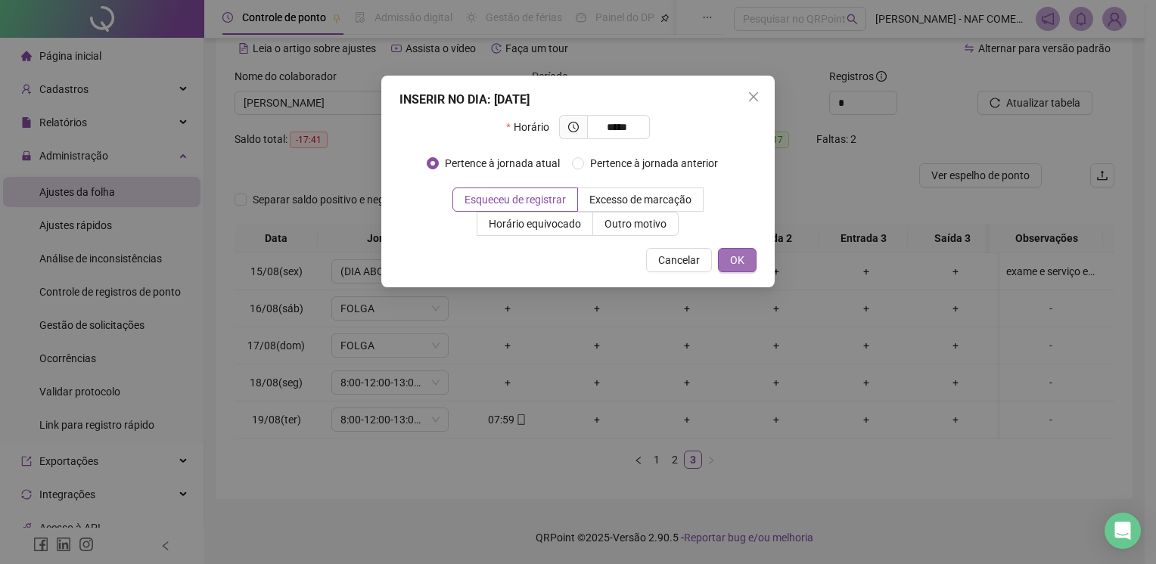
type input "*****"
click at [743, 256] on span "OK" at bounding box center [737, 260] width 14 height 17
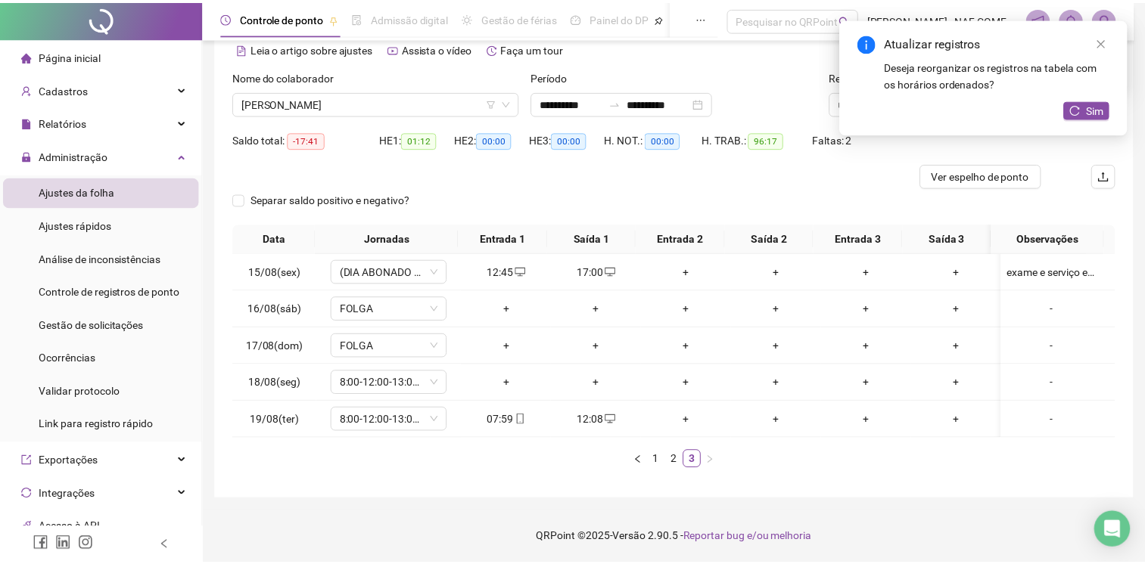
scroll to position [70, 0]
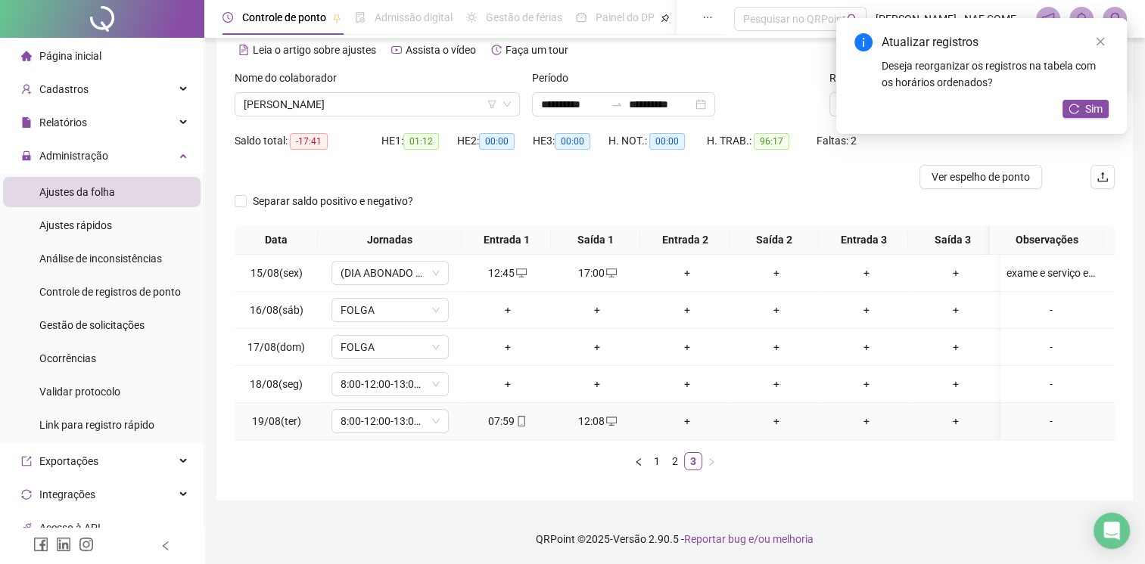
click at [684, 416] on div "+" at bounding box center [687, 421] width 78 height 17
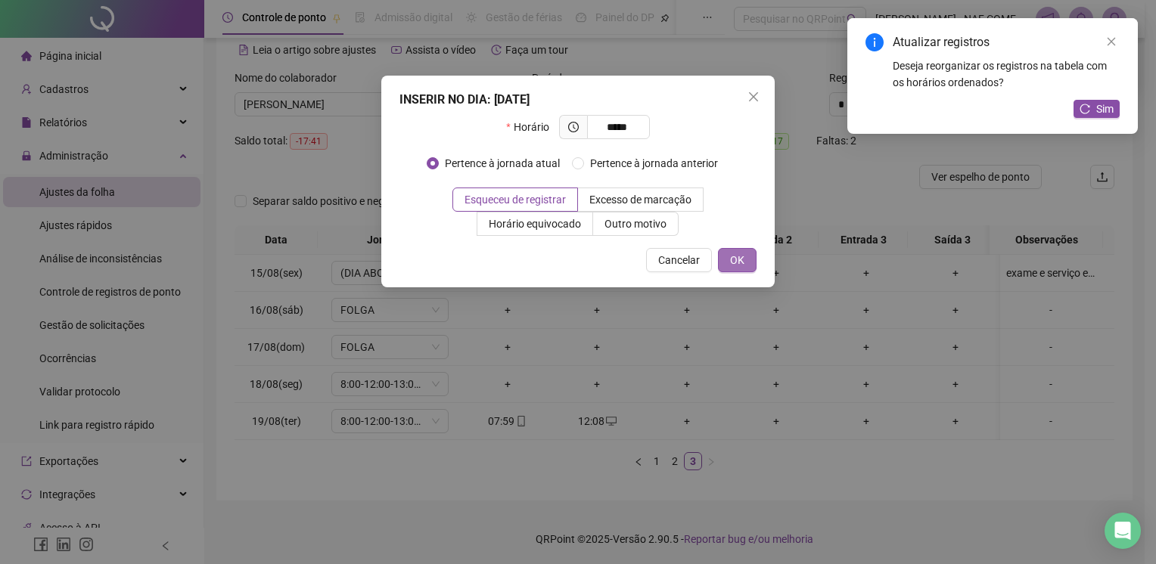
type input "*****"
click at [744, 256] on span "OK" at bounding box center [737, 260] width 14 height 17
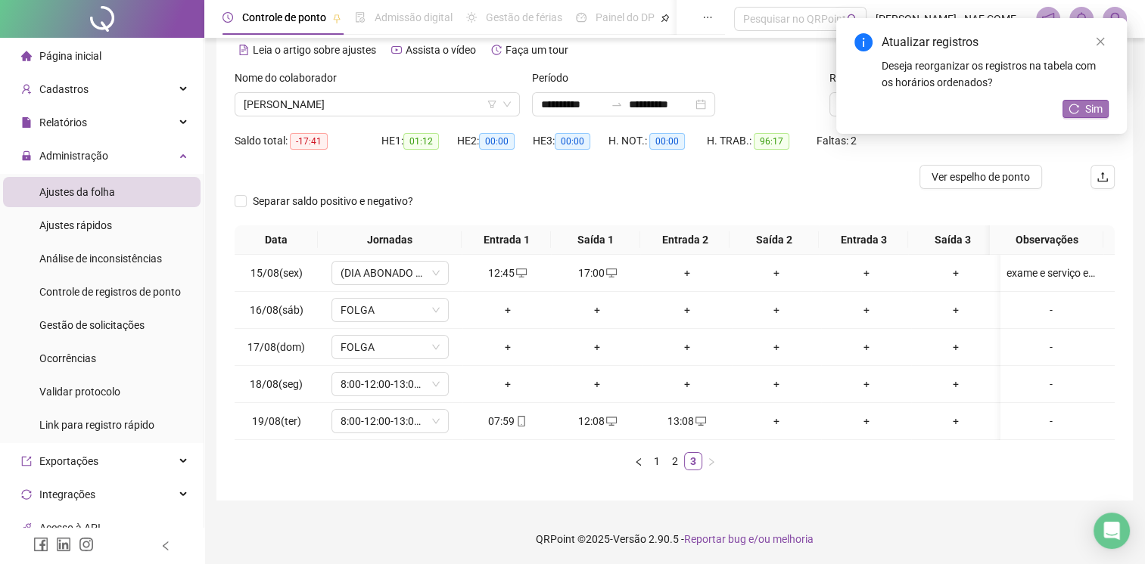
click at [1086, 110] on span "Sim" at bounding box center [1093, 109] width 17 height 17
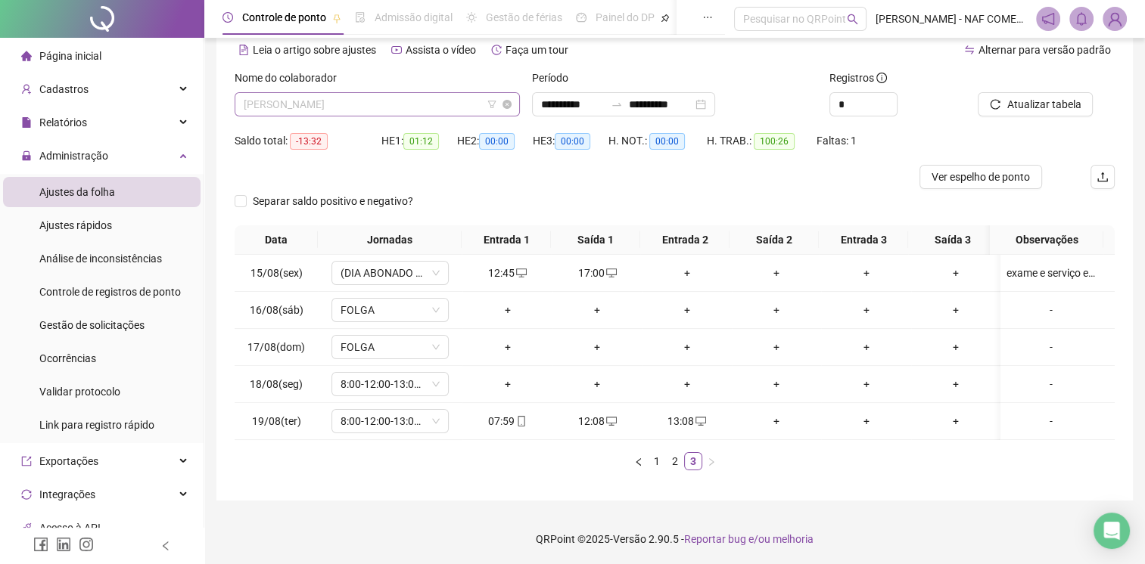
click at [439, 101] on span "[PERSON_NAME]" at bounding box center [377, 104] width 267 height 23
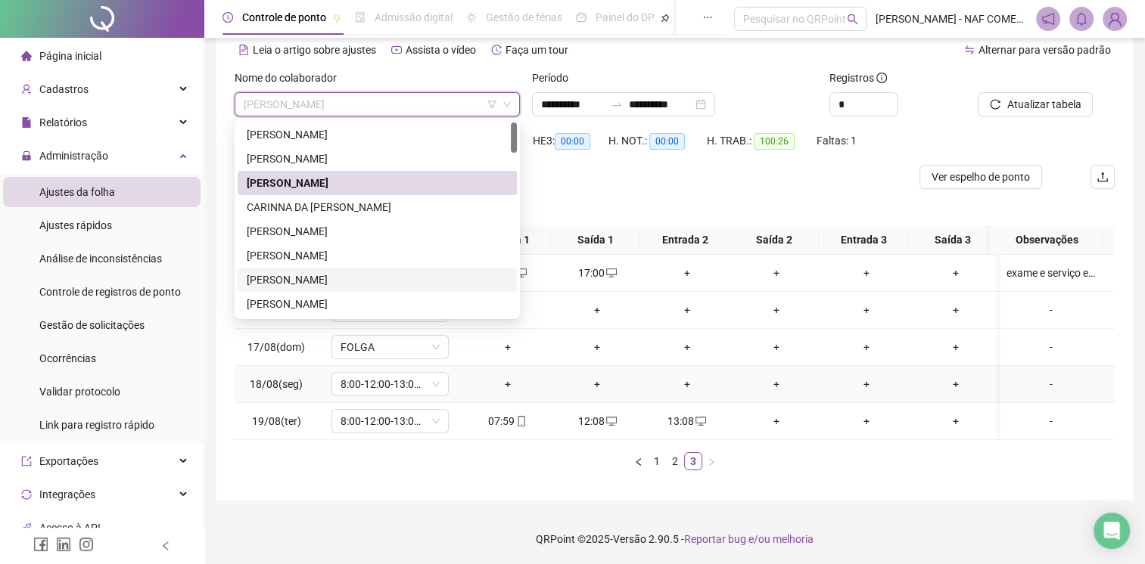
click at [1036, 386] on div "-" at bounding box center [1050, 384] width 89 height 17
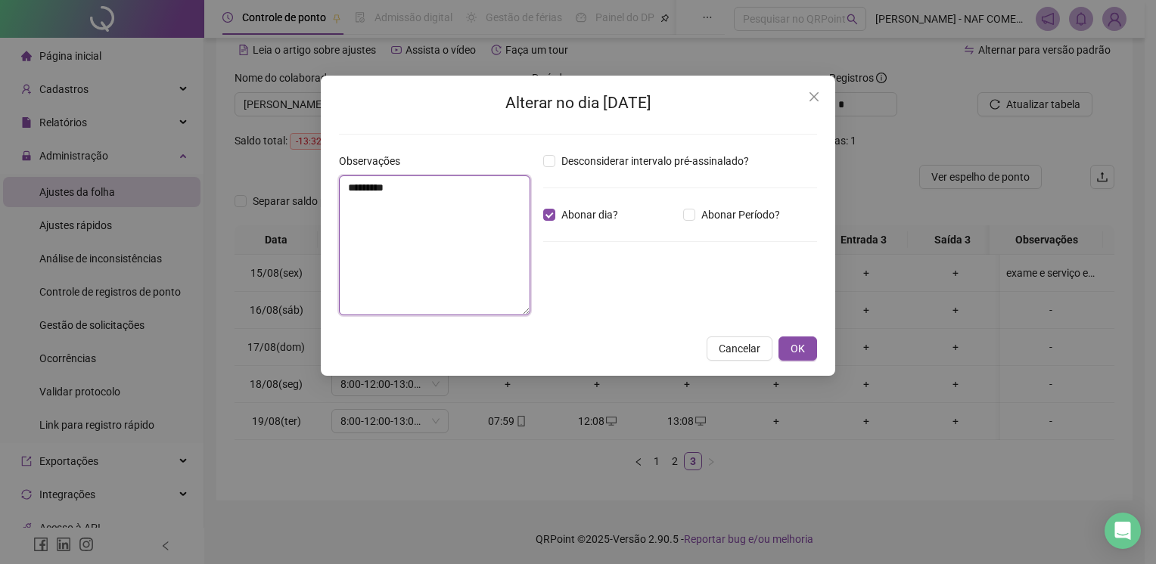
click at [452, 210] on textarea "*********" at bounding box center [434, 246] width 191 height 140
type textarea "**********"
click at [796, 352] on span "OK" at bounding box center [798, 349] width 14 height 17
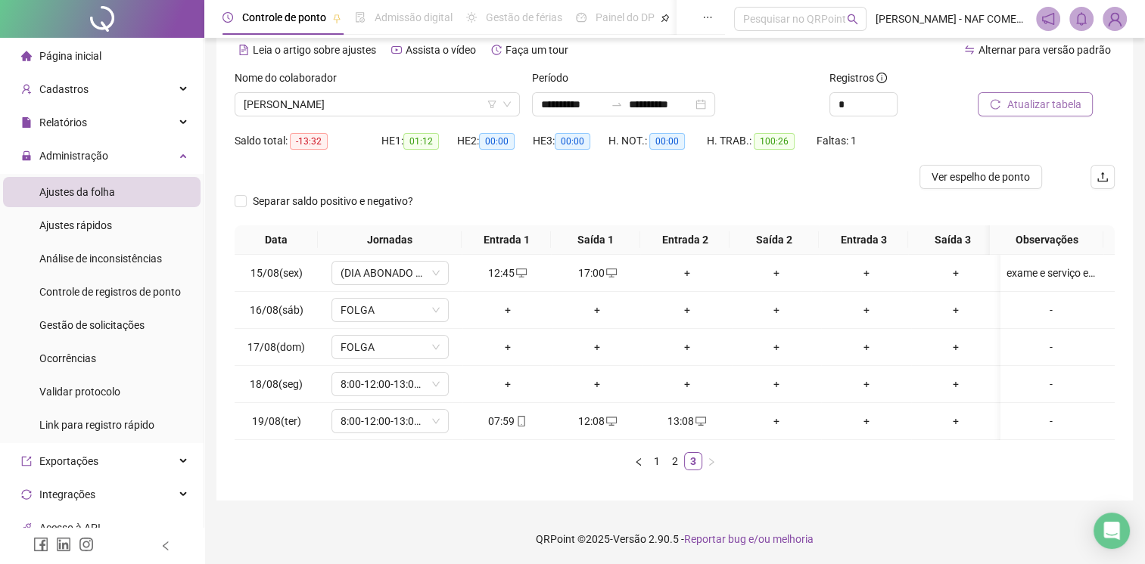
click at [1029, 104] on span "Atualizar tabela" at bounding box center [1043, 104] width 74 height 17
click at [433, 101] on span "[PERSON_NAME]" at bounding box center [377, 104] width 267 height 23
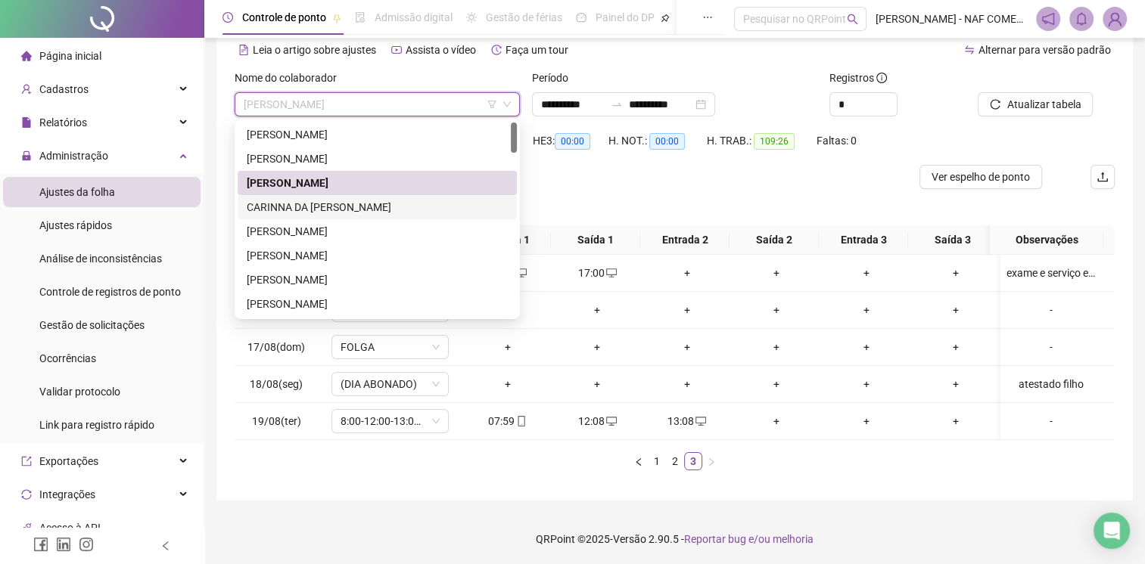
click at [325, 206] on div "CARINNA DA [PERSON_NAME]" at bounding box center [377, 207] width 261 height 17
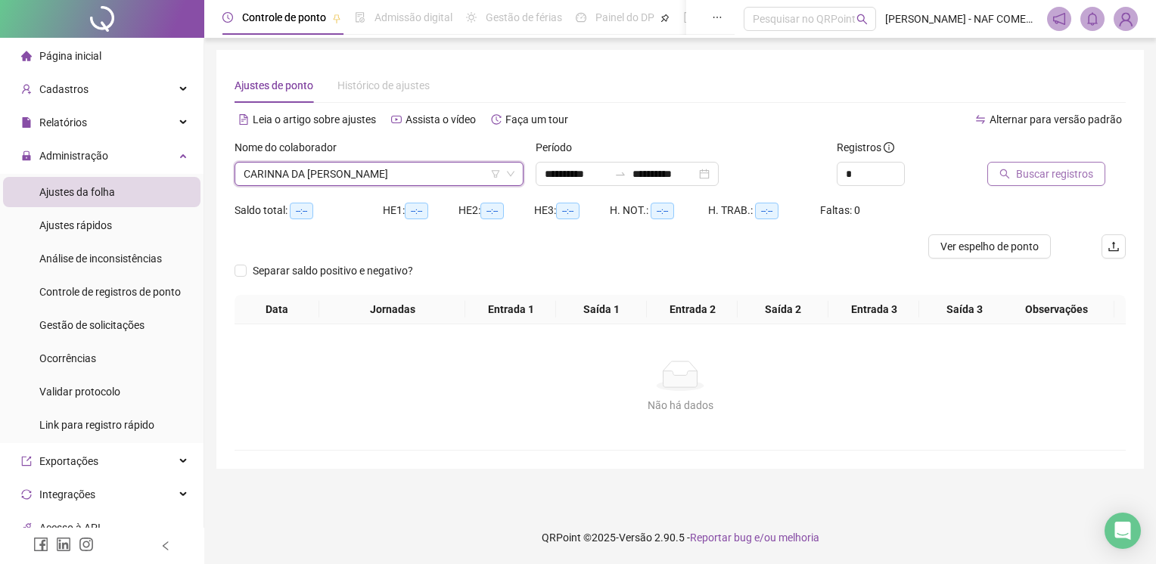
click at [1036, 176] on span "Buscar registros" at bounding box center [1054, 174] width 77 height 17
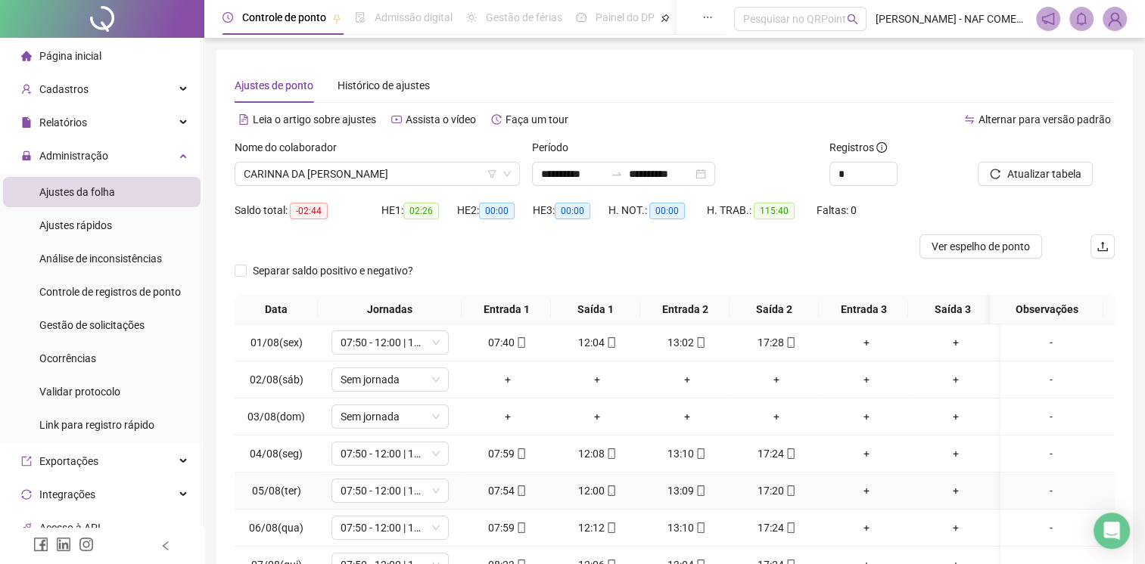
scroll to position [155, 0]
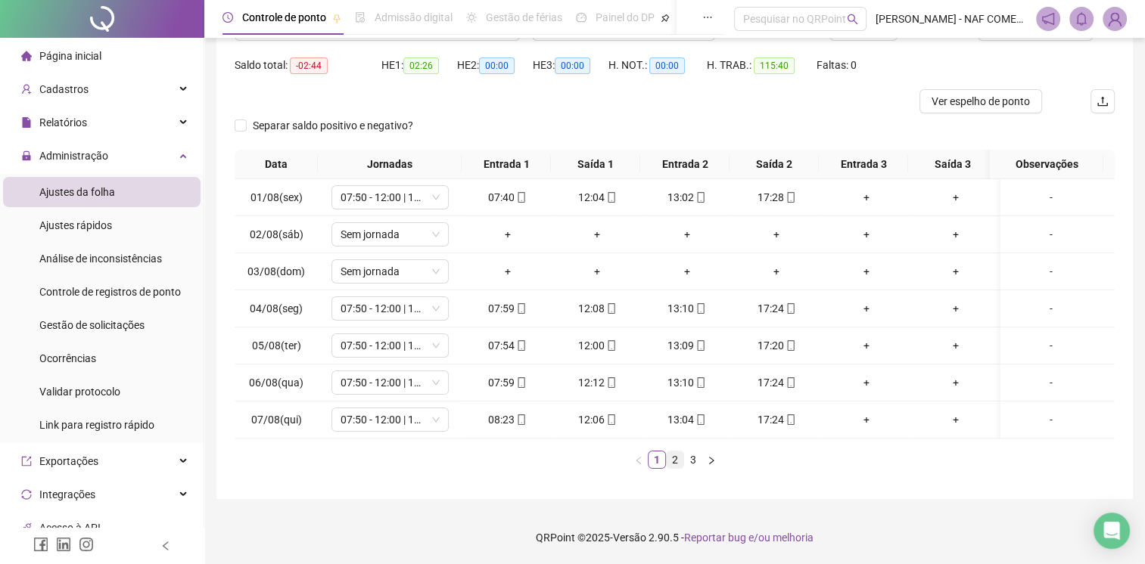
click at [669, 456] on link "2" at bounding box center [674, 460] width 17 height 17
click at [691, 461] on link "3" at bounding box center [693, 460] width 17 height 17
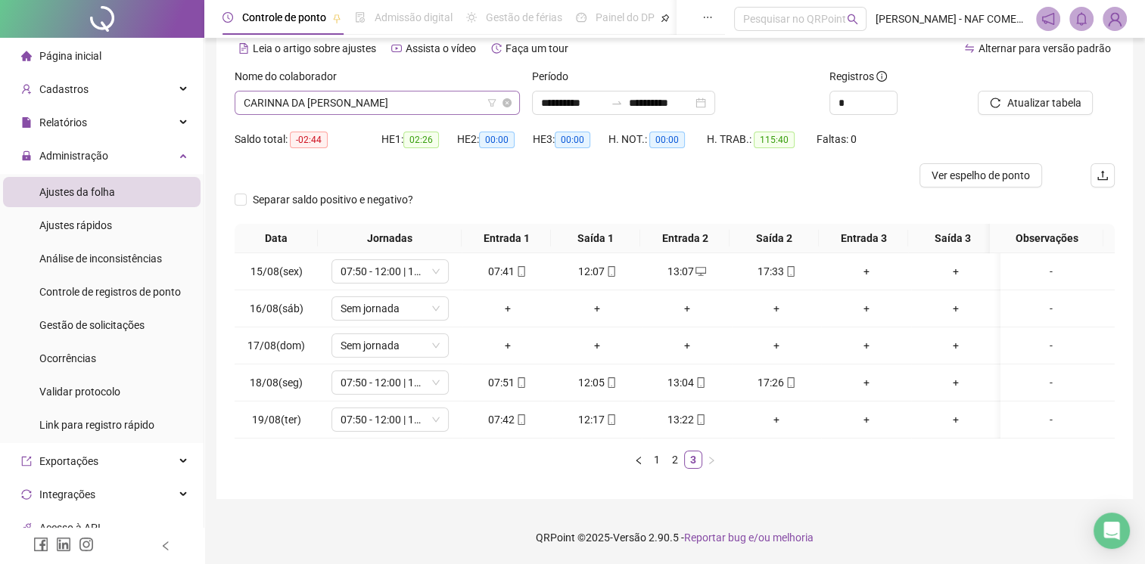
click at [397, 92] on span "CARINNA DA [PERSON_NAME]" at bounding box center [377, 103] width 267 height 23
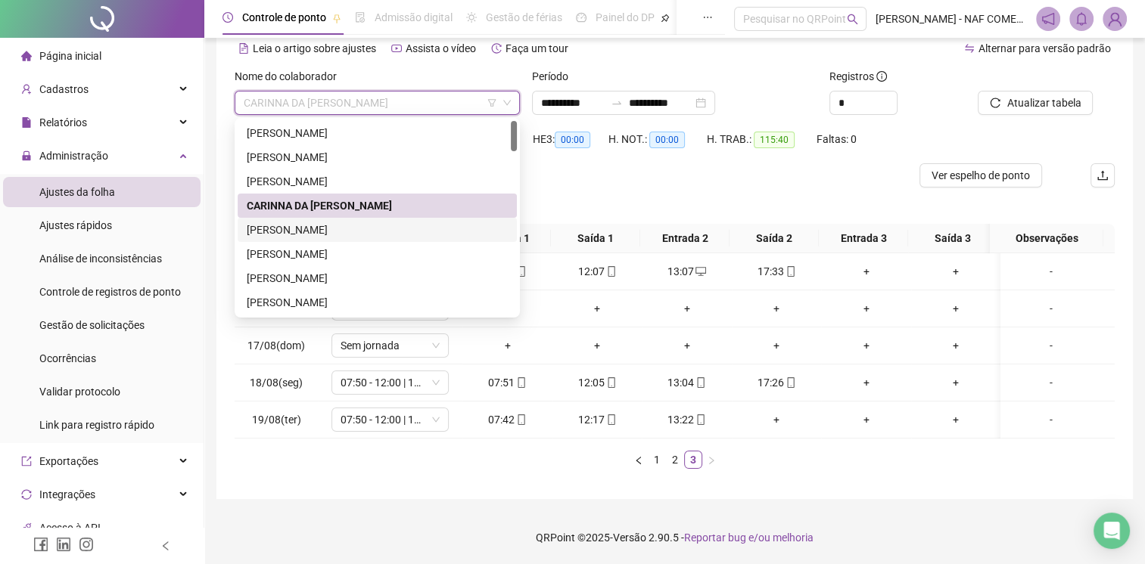
click at [341, 222] on div "[PERSON_NAME]" at bounding box center [377, 230] width 261 height 17
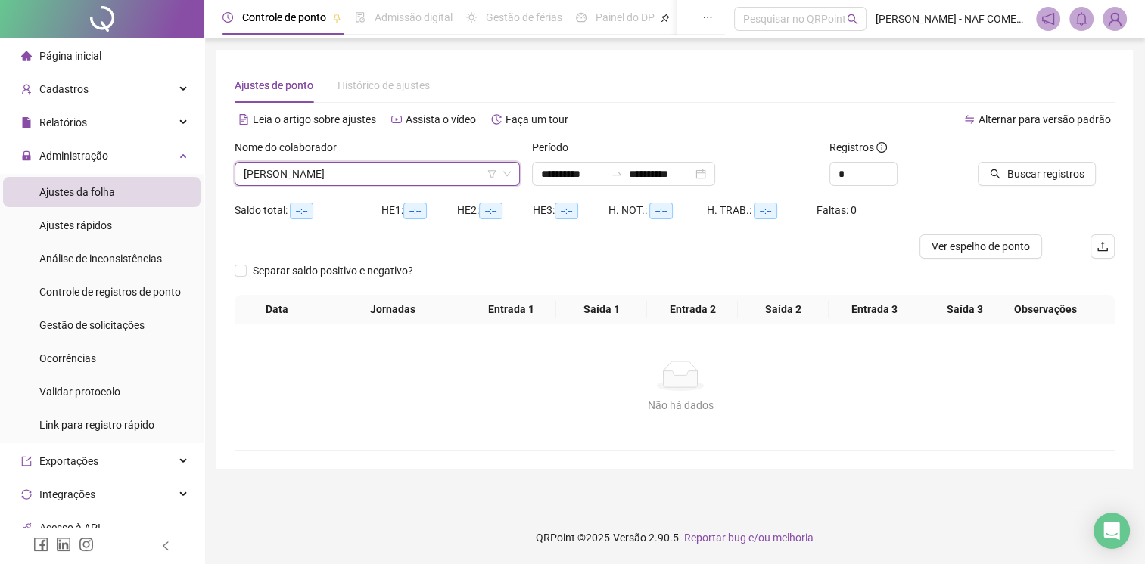
scroll to position [0, 0]
click at [1048, 174] on span "Buscar registros" at bounding box center [1054, 174] width 77 height 17
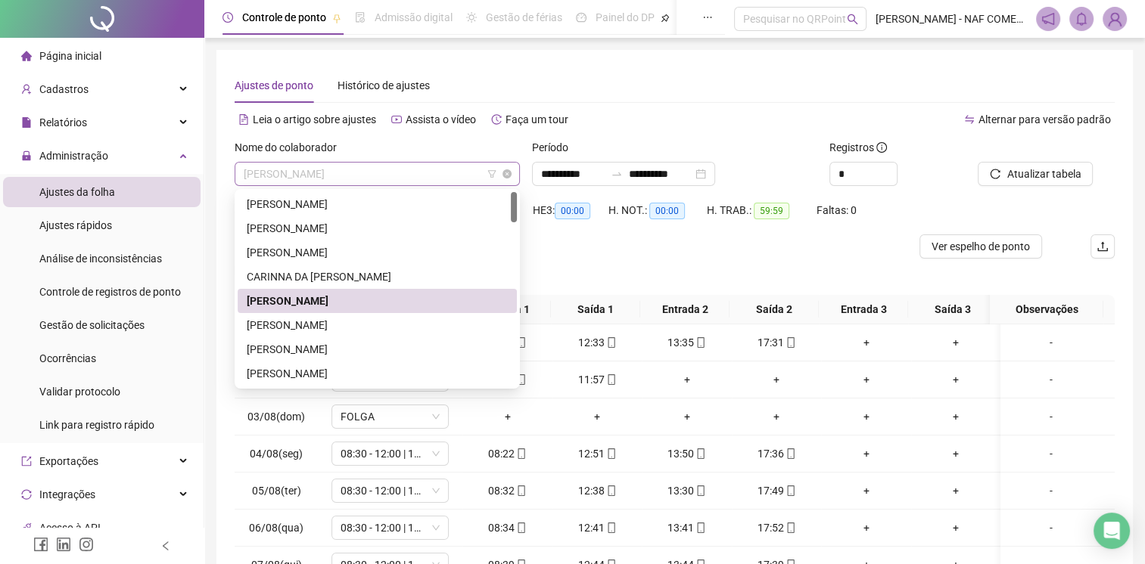
click at [387, 171] on span "[PERSON_NAME]" at bounding box center [377, 174] width 267 height 23
click at [317, 322] on div "[PERSON_NAME]" at bounding box center [377, 325] width 261 height 17
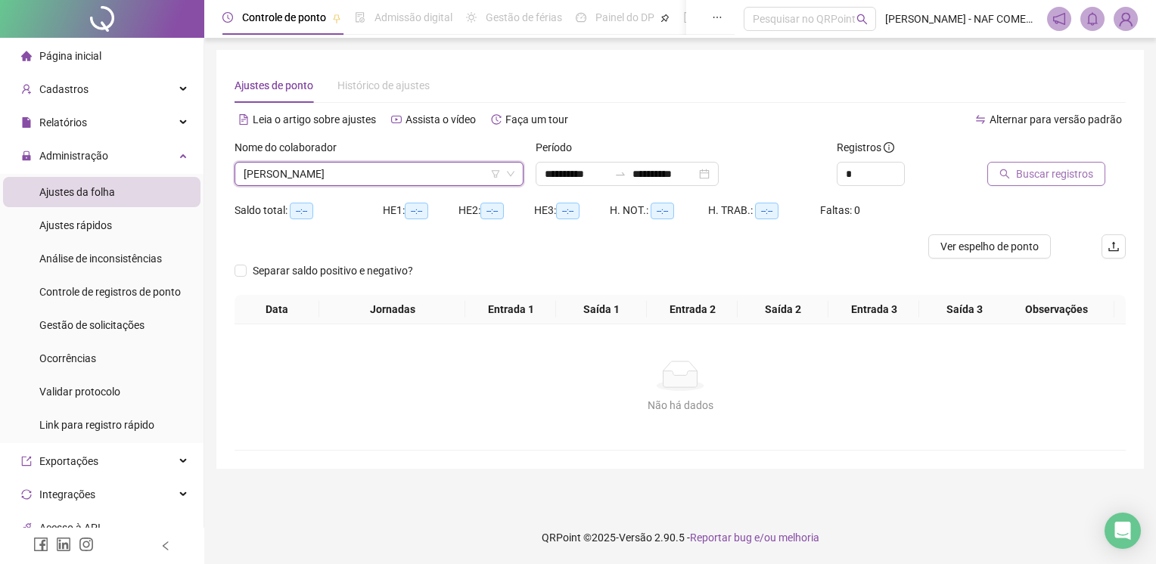
click at [1037, 177] on span "Buscar registros" at bounding box center [1054, 174] width 77 height 17
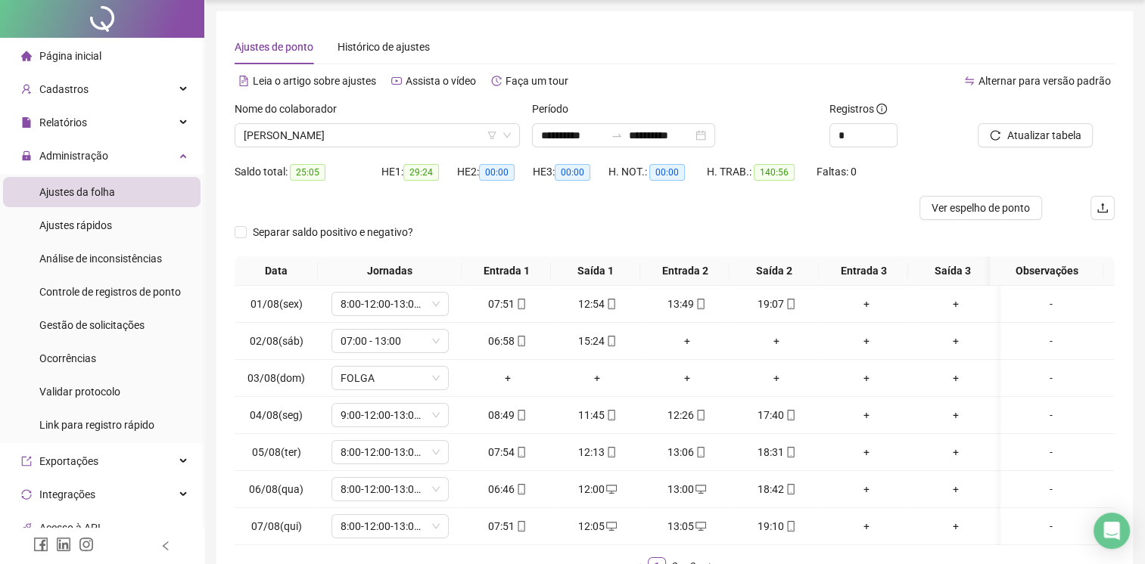
scroll to position [76, 0]
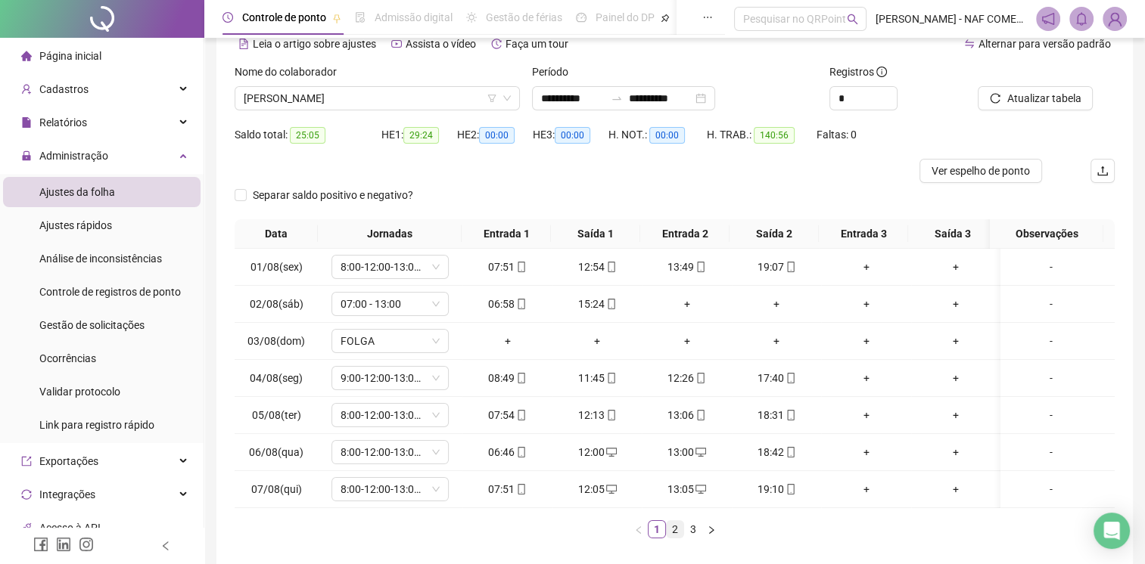
click at [681, 538] on link "2" at bounding box center [674, 529] width 17 height 17
click at [692, 538] on link "3" at bounding box center [693, 529] width 17 height 17
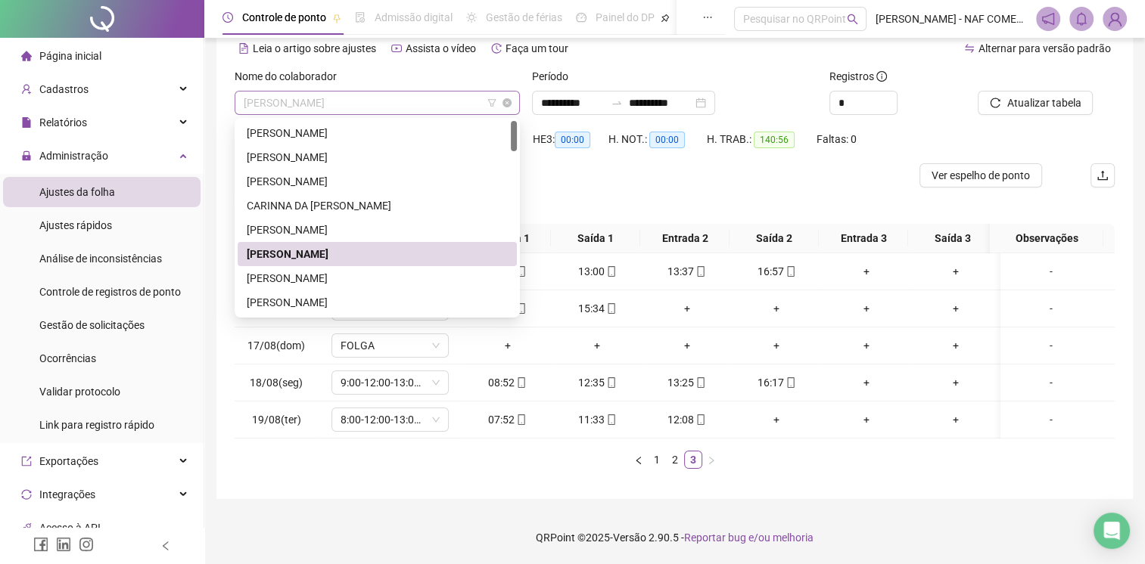
click at [407, 101] on span "[PERSON_NAME]" at bounding box center [377, 103] width 267 height 23
click at [309, 280] on div "[PERSON_NAME]" at bounding box center [377, 278] width 261 height 17
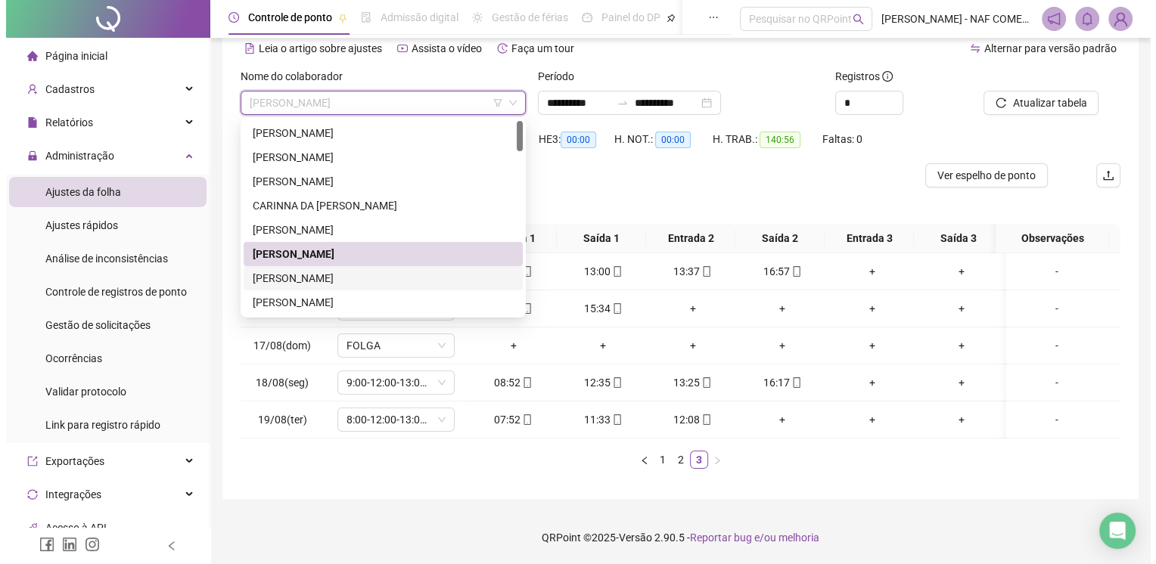
scroll to position [0, 0]
